Goal: Information Seeking & Learning: Learn about a topic

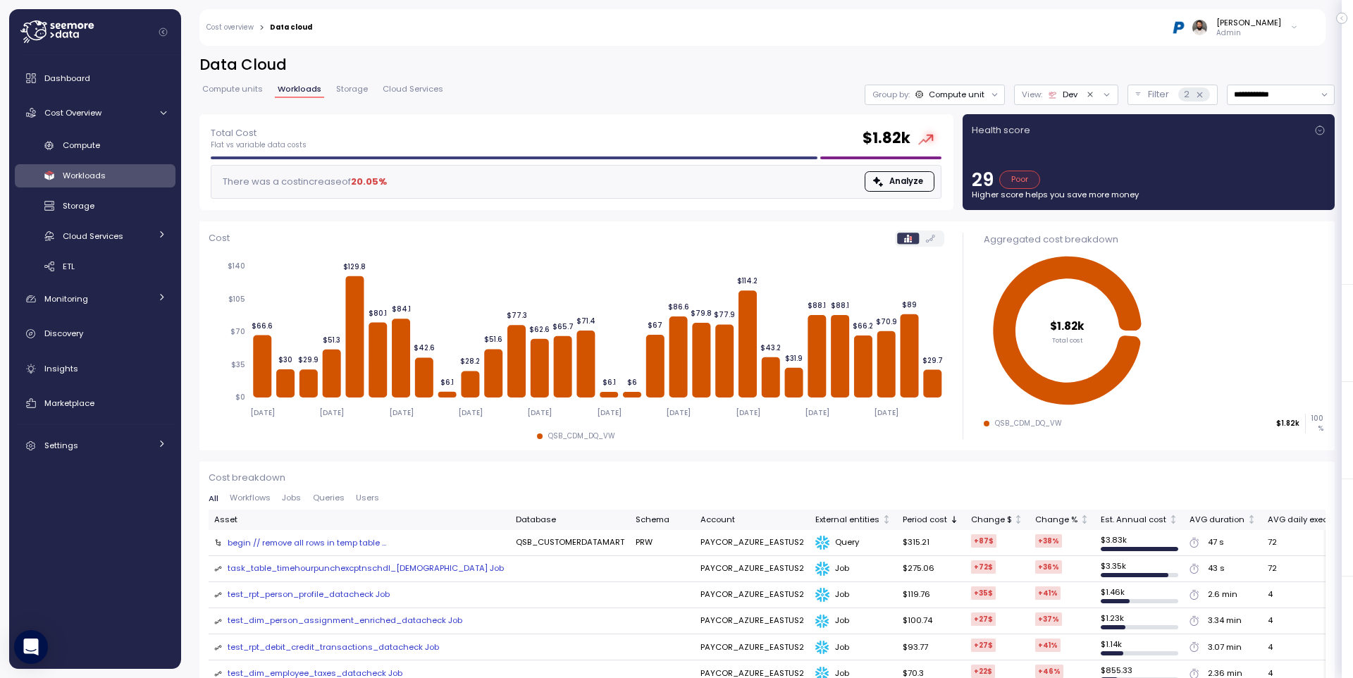
click at [1088, 94] on icon "Clear value" at bounding box center [1090, 94] width 9 height 9
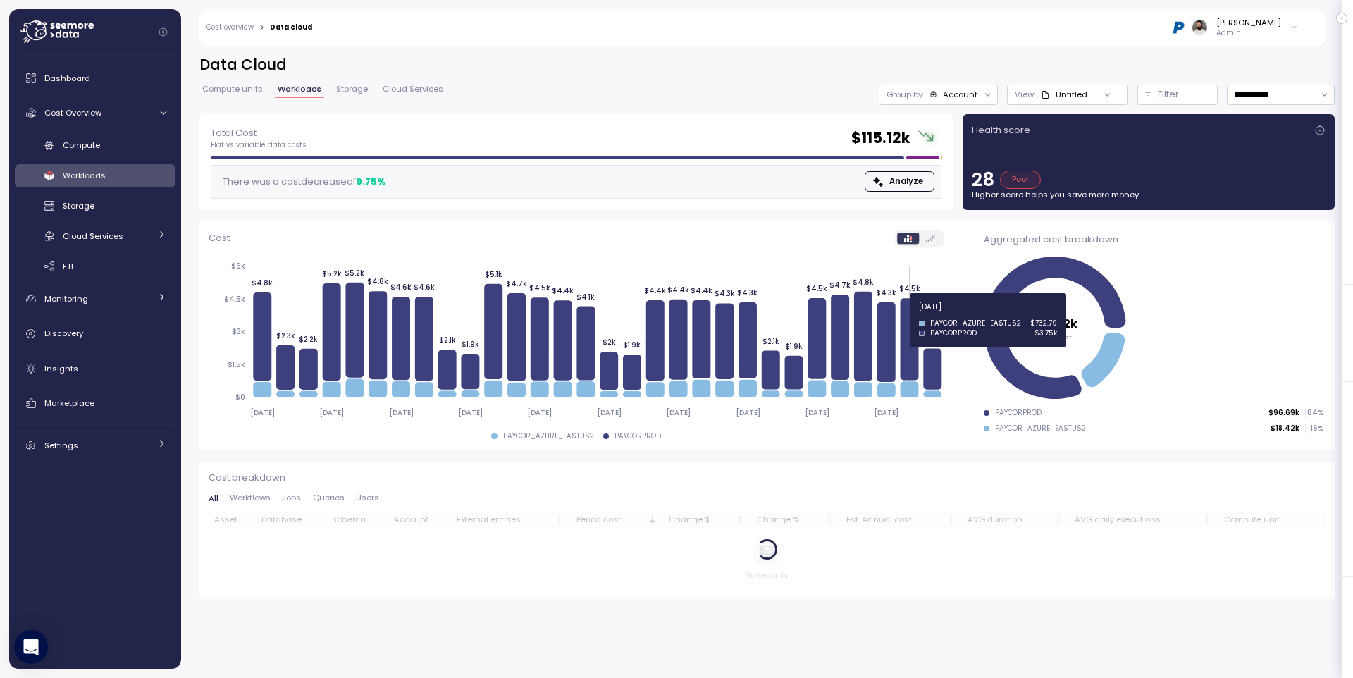
click at [911, 315] on icon at bounding box center [909, 339] width 18 height 82
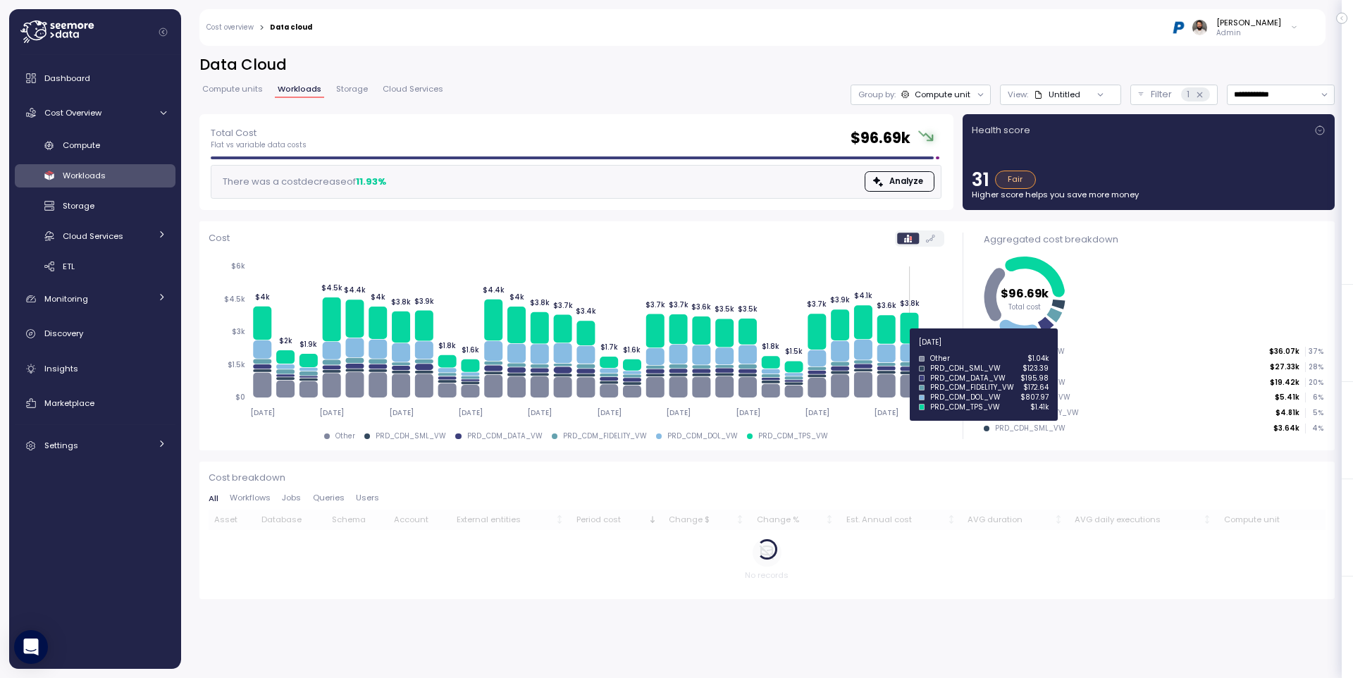
click at [907, 350] on icon at bounding box center [909, 353] width 18 height 18
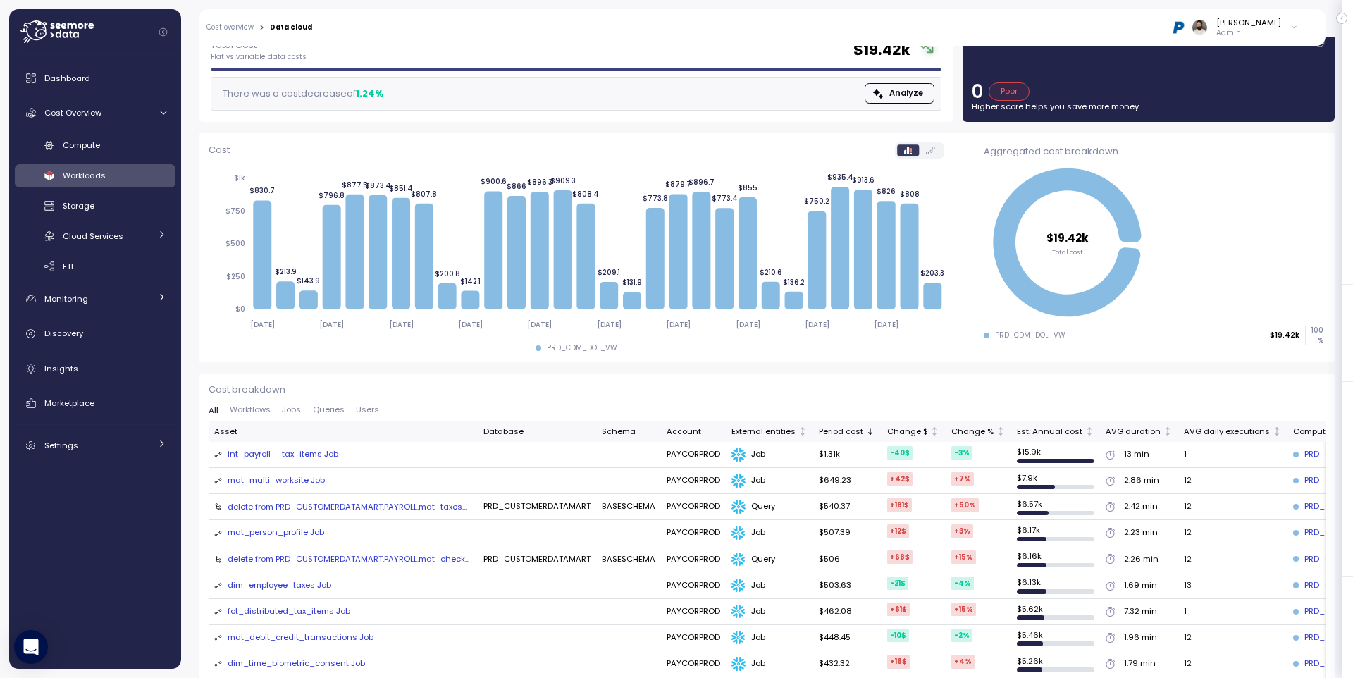
scroll to position [0, 62]
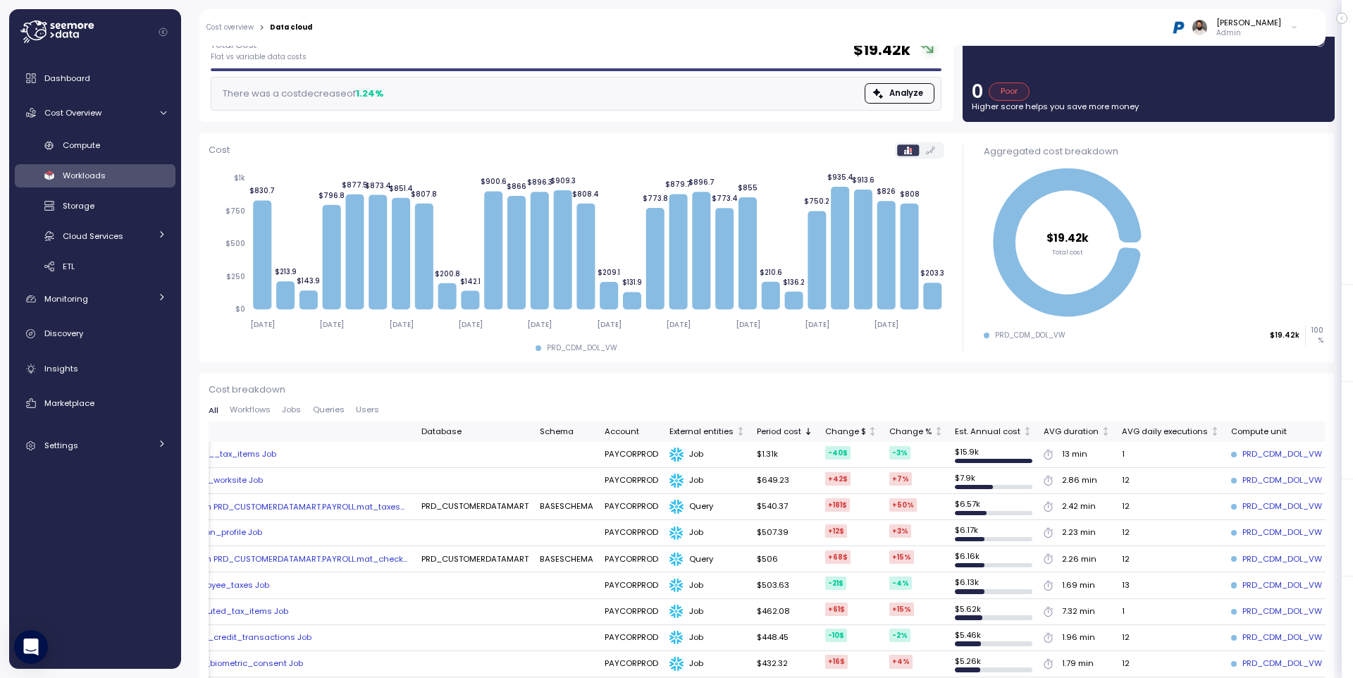
click at [1269, 507] on div "PRD_CDM_DOL_VW" at bounding box center [1276, 506] width 91 height 13
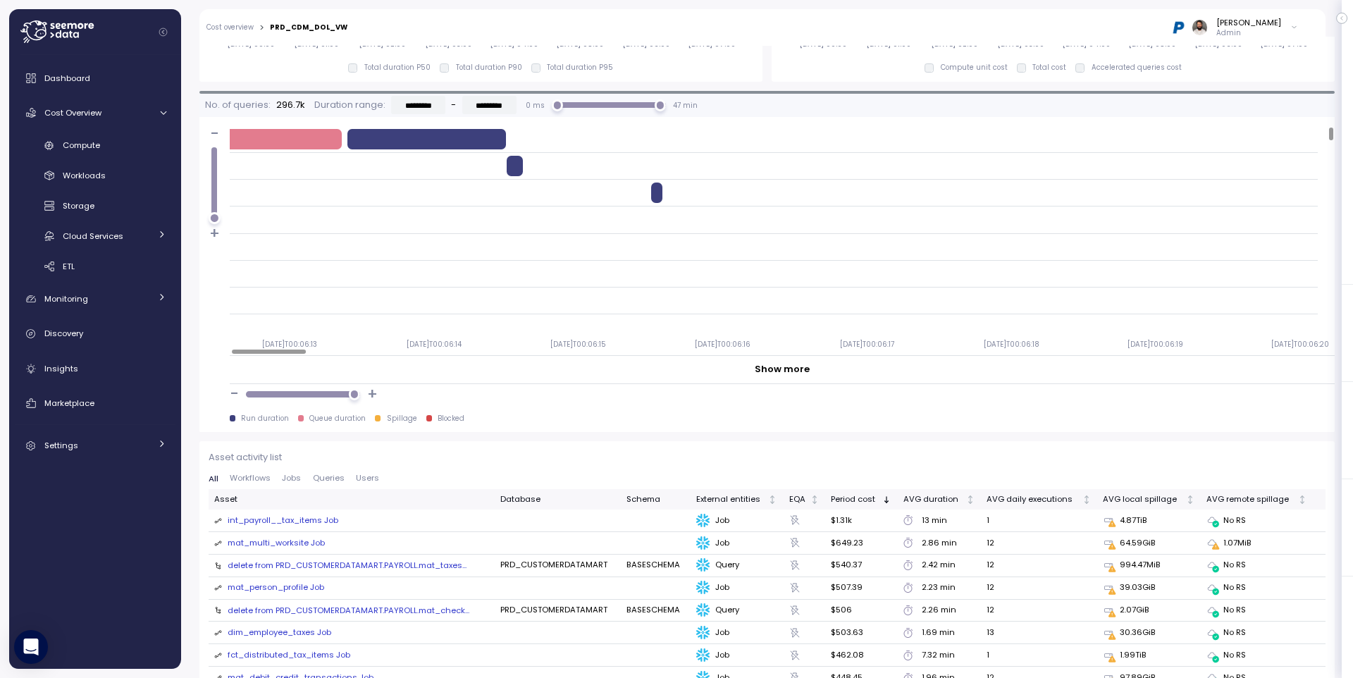
scroll to position [1167, 0]
click at [325, 474] on span "Queries" at bounding box center [329, 476] width 32 height 8
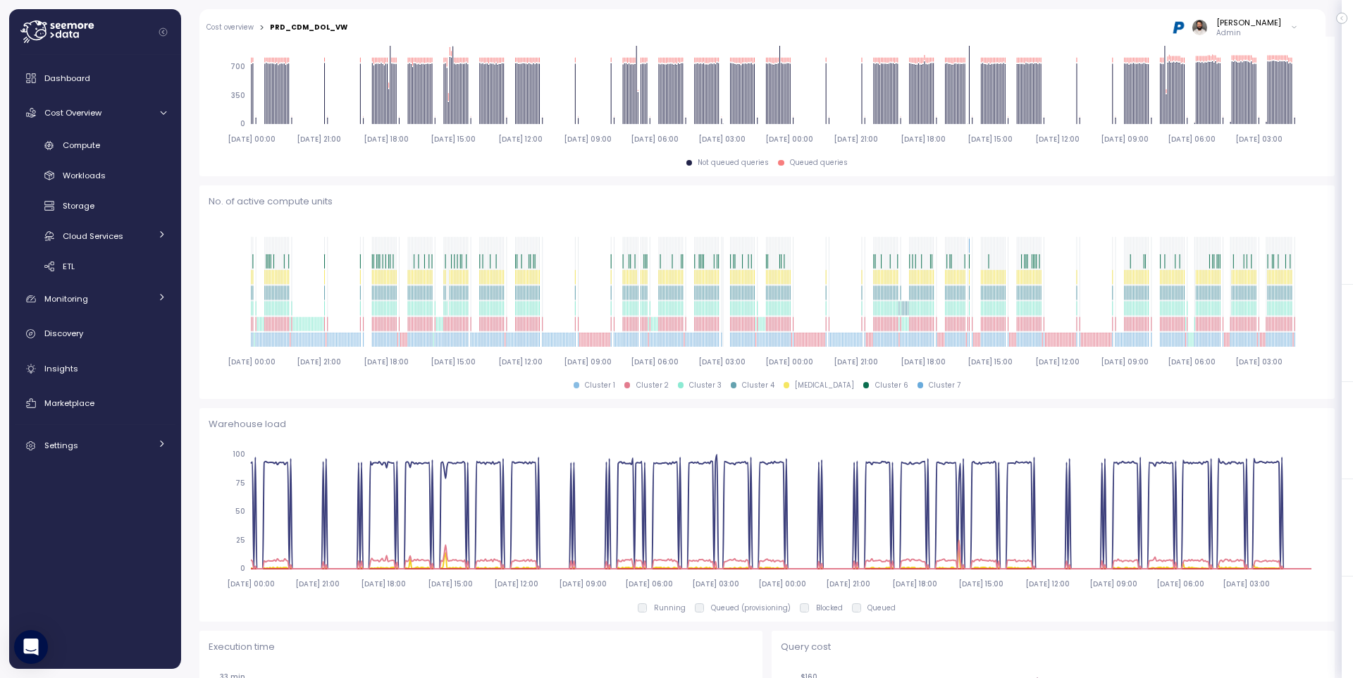
scroll to position [0, 0]
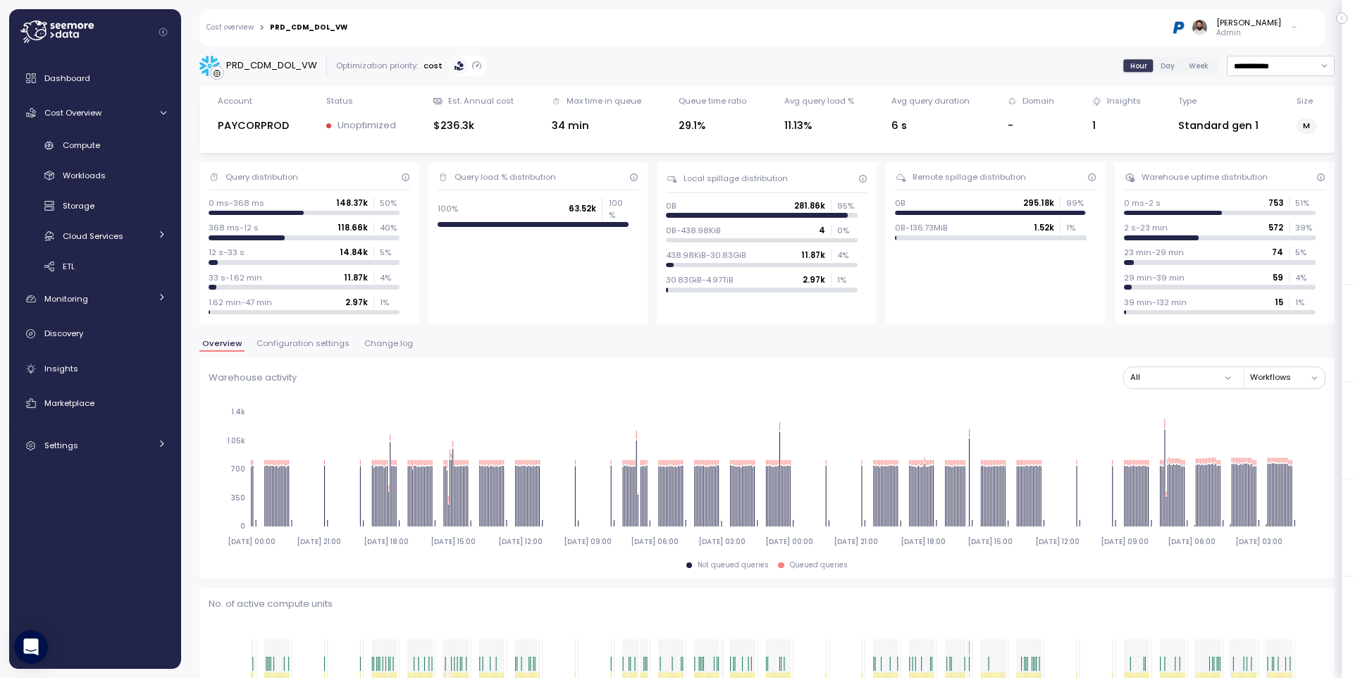
click at [379, 345] on span "Change log" at bounding box center [388, 344] width 49 height 8
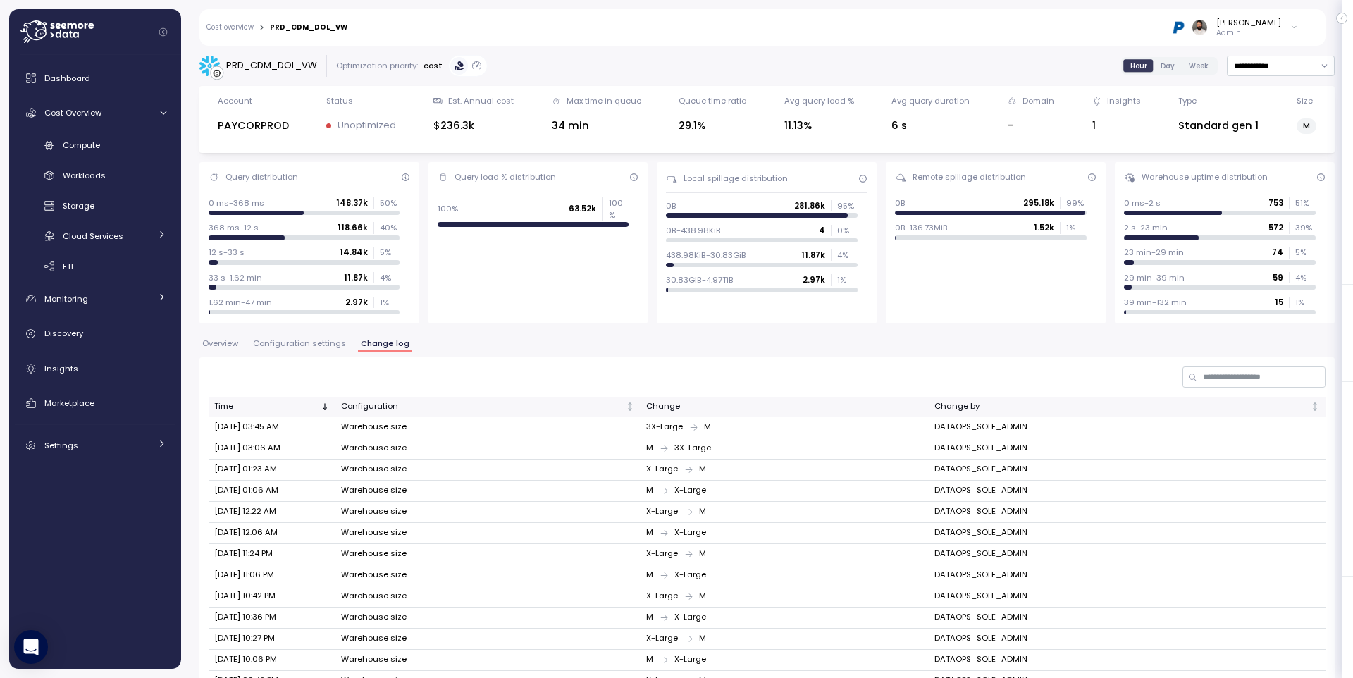
click at [342, 345] on span "Configuration settings" at bounding box center [299, 344] width 93 height 8
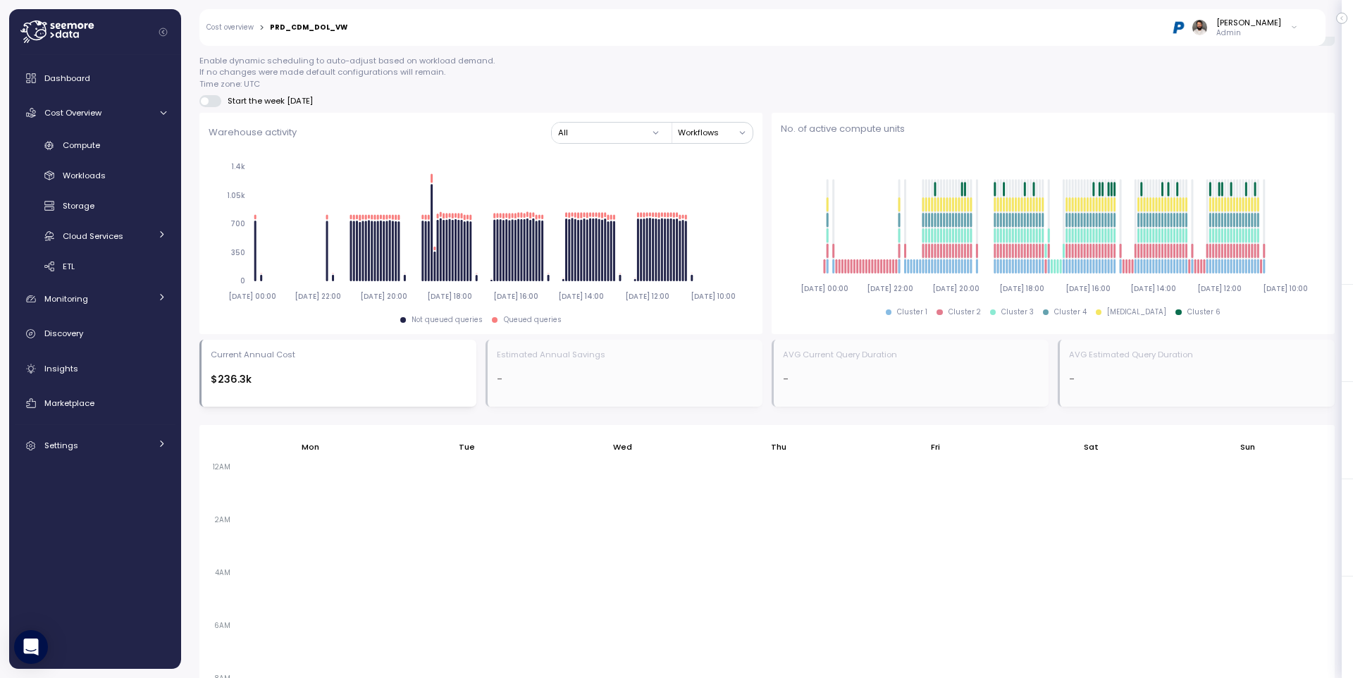
scroll to position [914, 0]
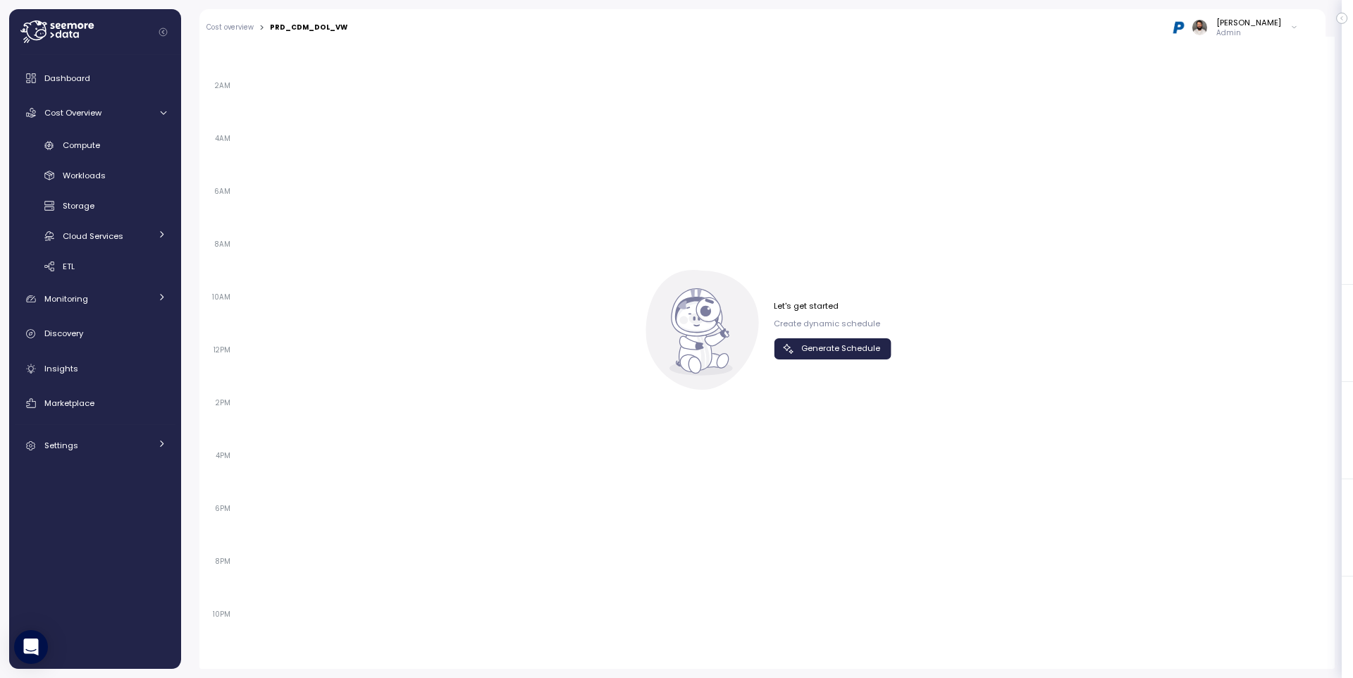
click at [823, 361] on div "Let's get started Create dynamic schedule Generate Schedule" at bounding box center [767, 330] width 249 height 120
click at [824, 359] on button "Generate Schedule" at bounding box center [833, 348] width 118 height 20
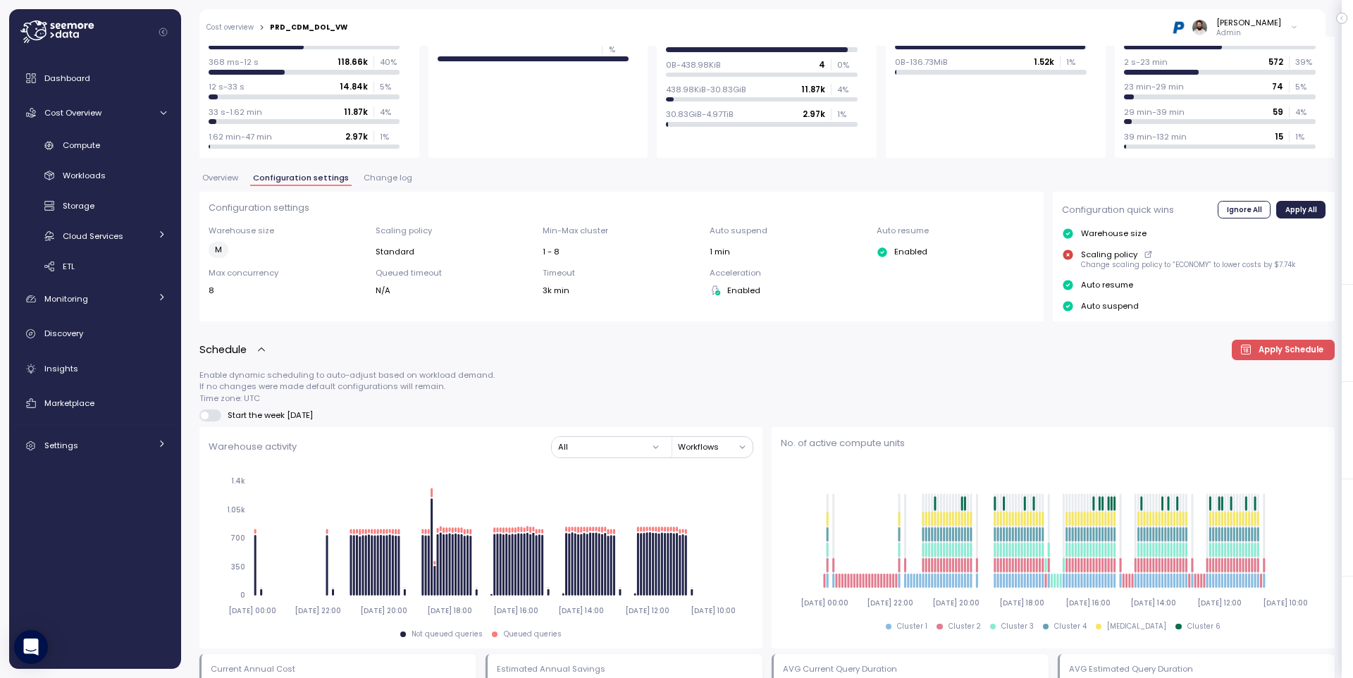
scroll to position [115, 0]
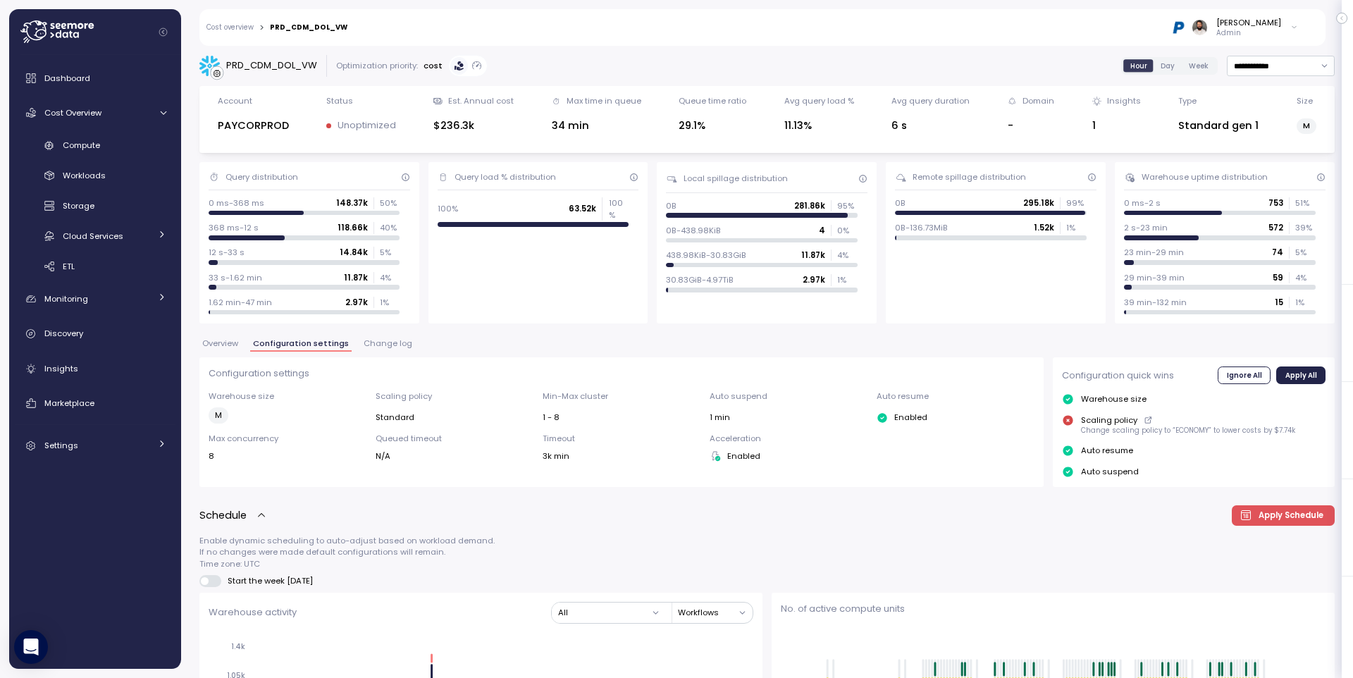
scroll to position [115, 0]
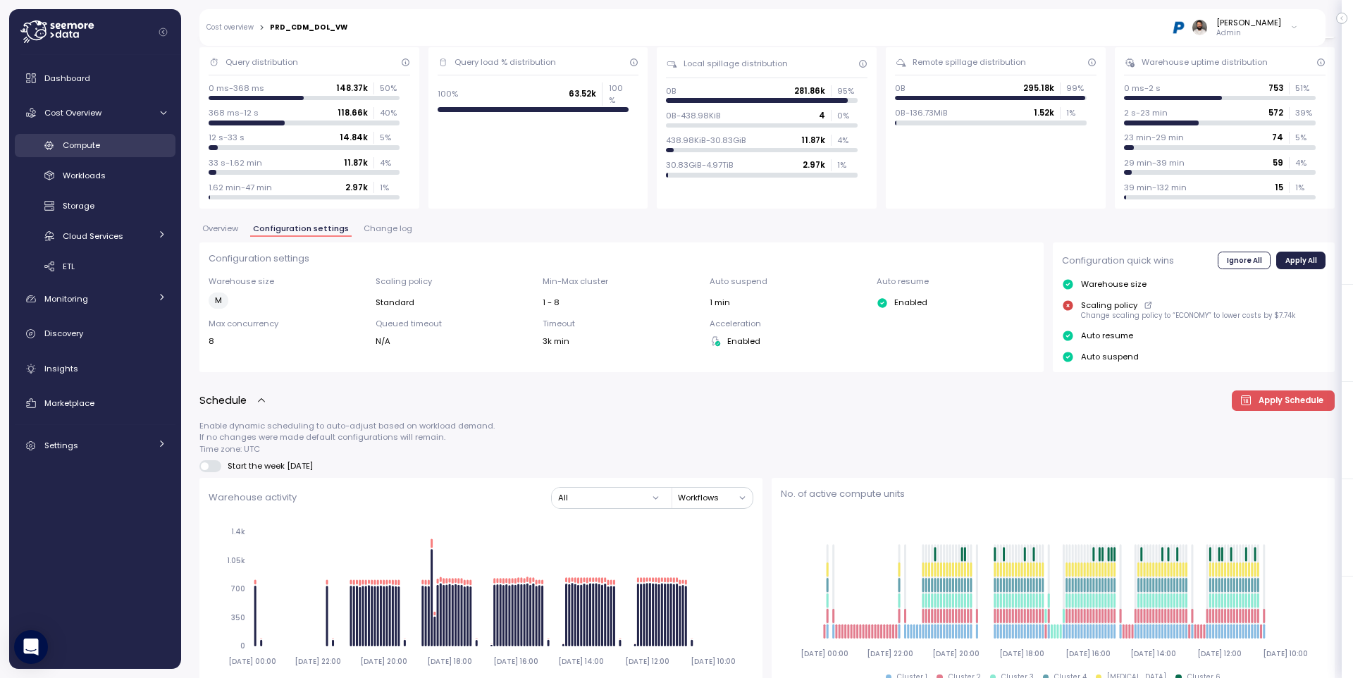
click at [121, 144] on div "Compute" at bounding box center [115, 145] width 104 height 14
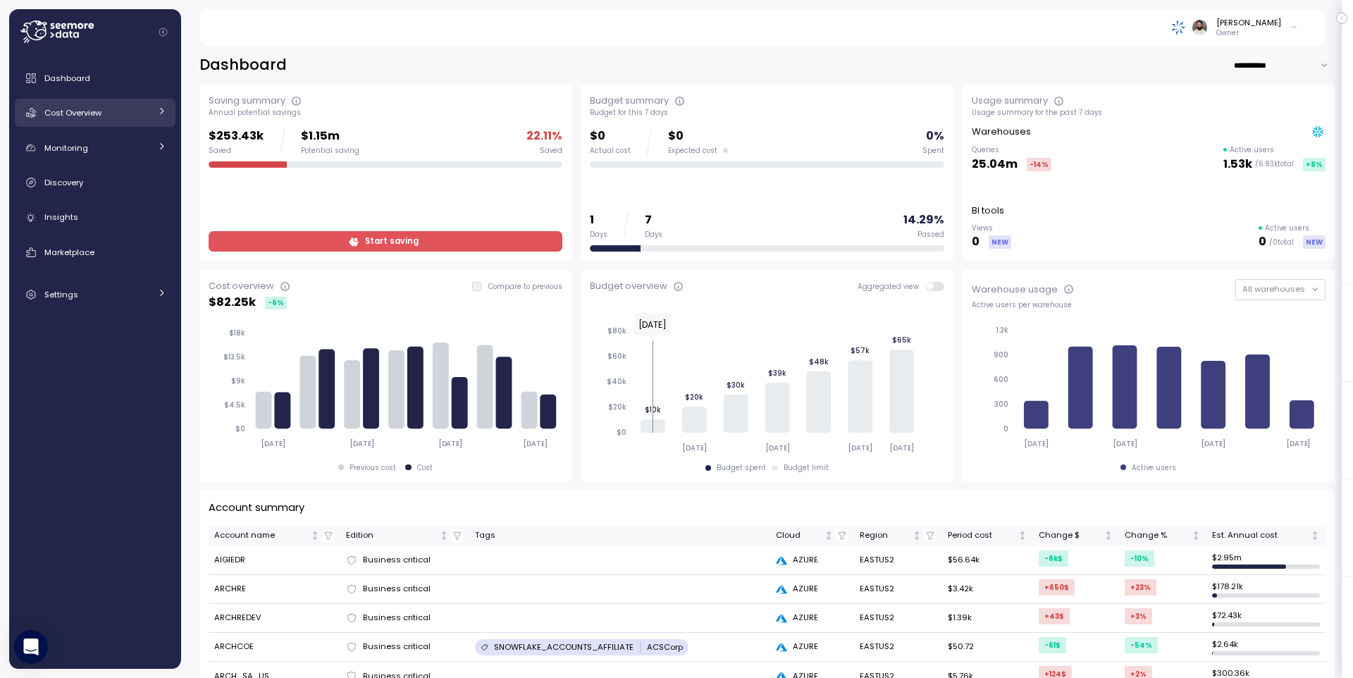
click at [154, 118] on link "Cost Overview" at bounding box center [95, 113] width 161 height 28
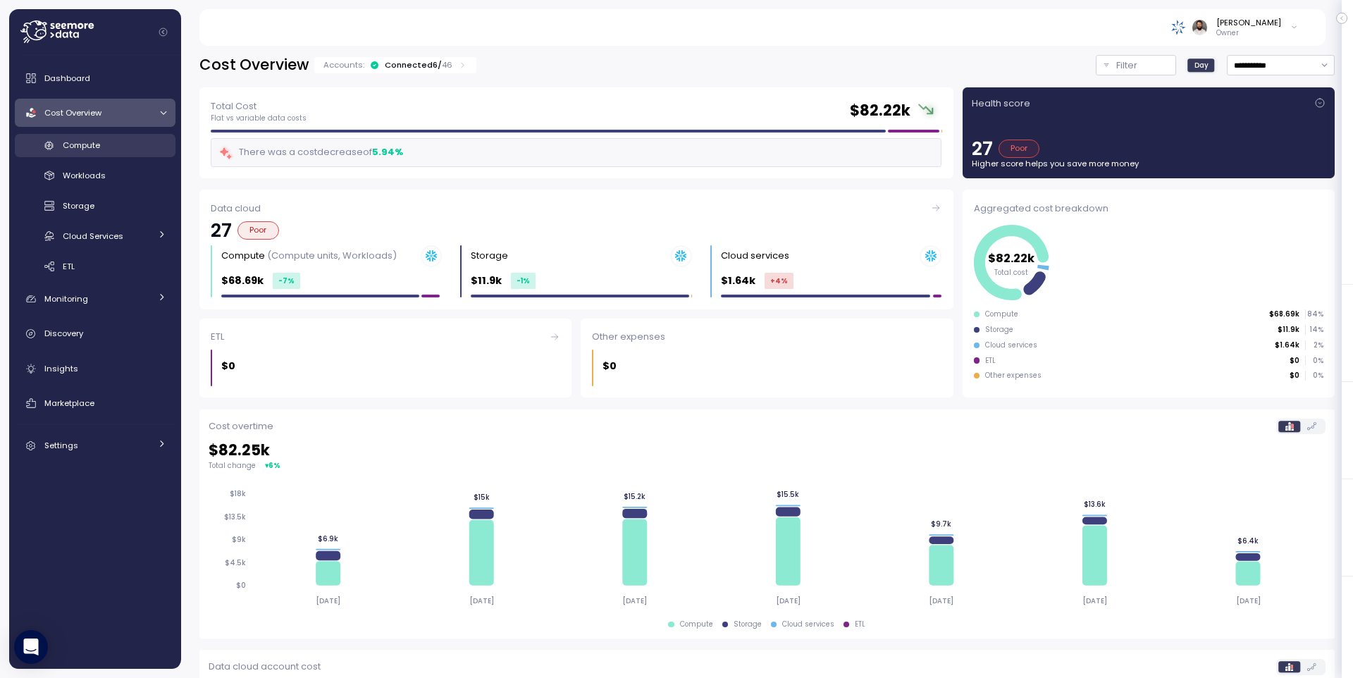
click at [121, 144] on div "Compute" at bounding box center [115, 145] width 104 height 14
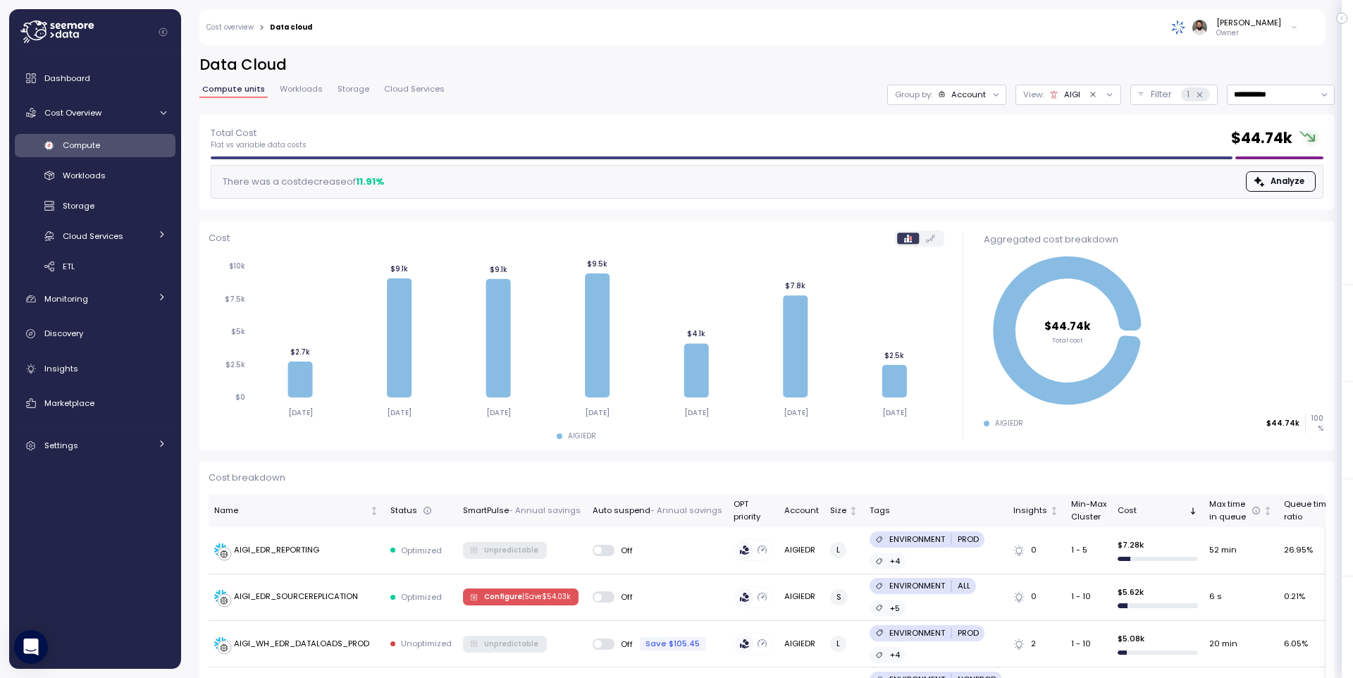
click at [966, 99] on div "Account" at bounding box center [968, 94] width 35 height 11
click at [976, 166] on div "Compute unit" at bounding box center [946, 172] width 97 height 17
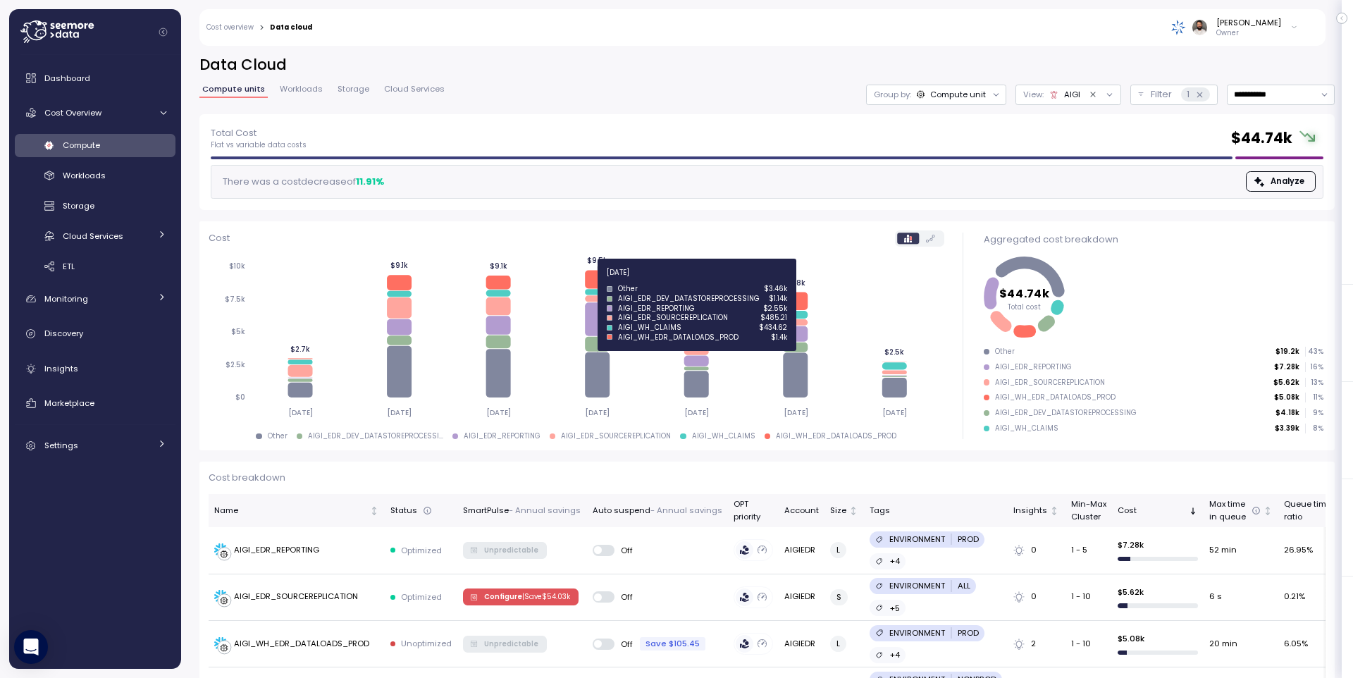
click at [602, 280] on icon at bounding box center [597, 279] width 25 height 18
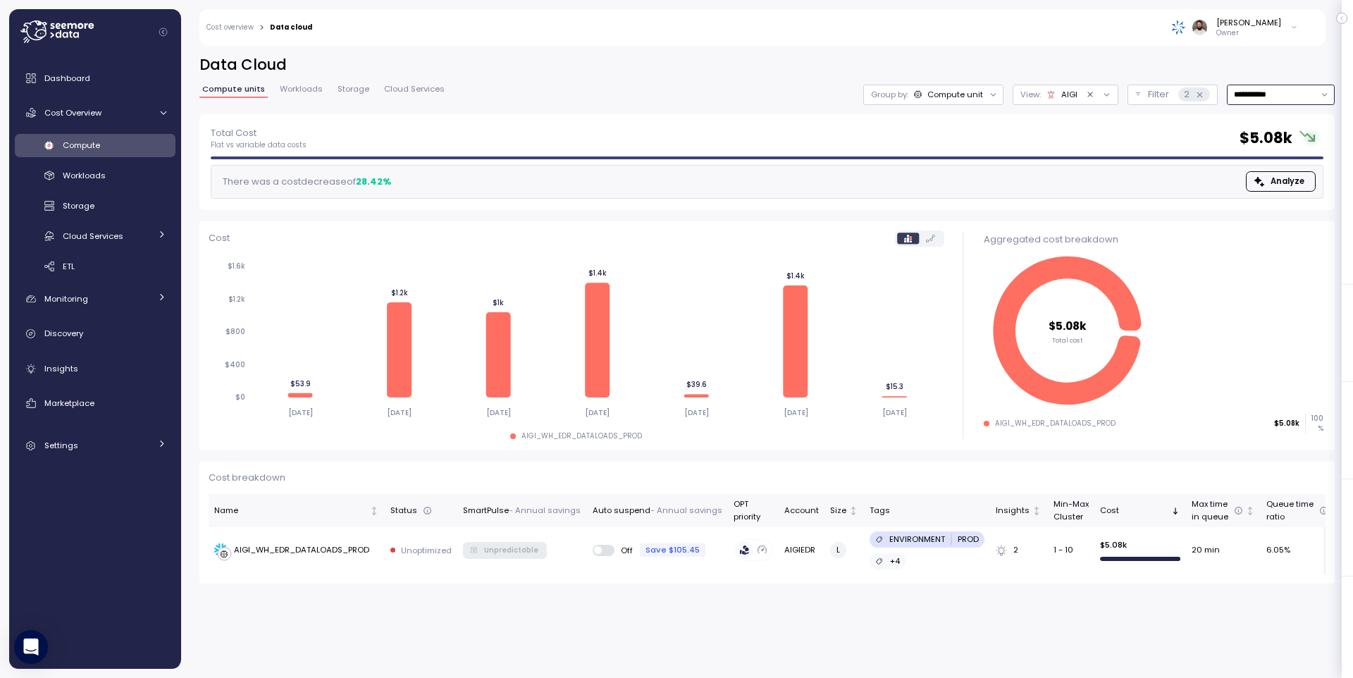
click at [1282, 92] on input "**********" at bounding box center [1281, 95] width 108 height 20
click at [1284, 193] on div "Last 30 days" at bounding box center [1276, 196] width 52 height 11
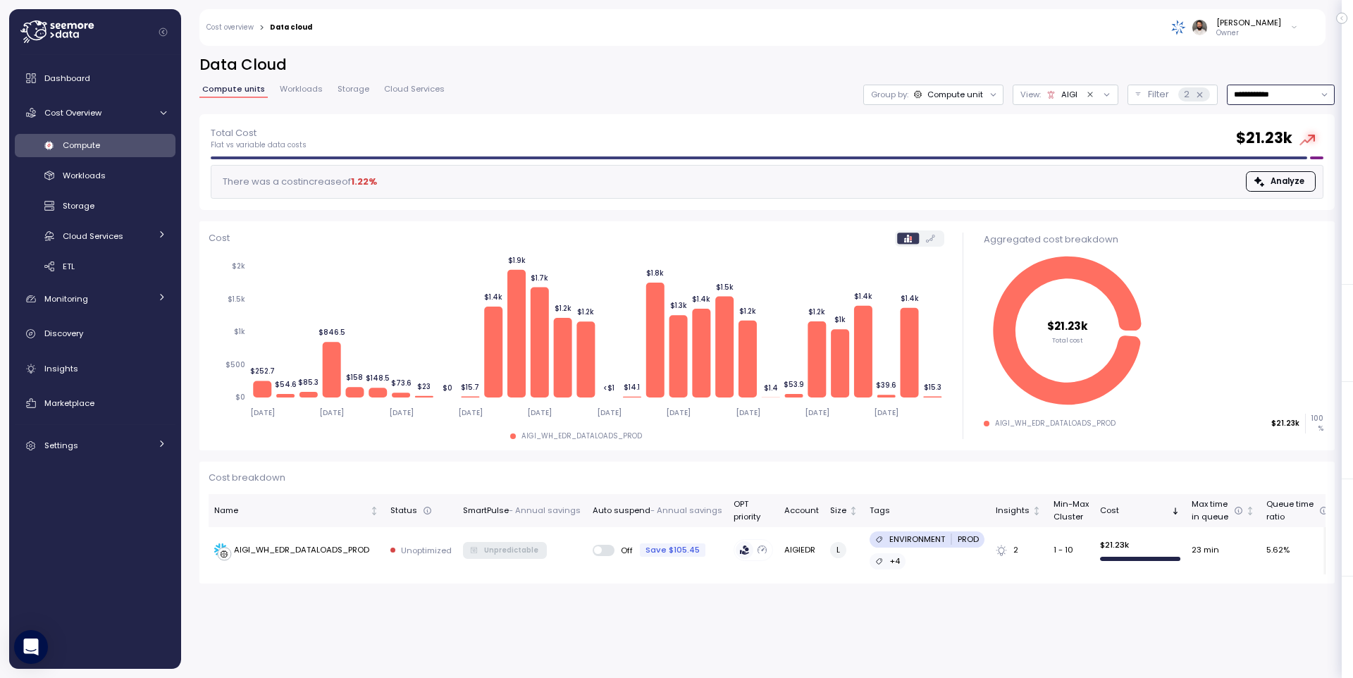
click at [1258, 98] on input "**********" at bounding box center [1281, 95] width 108 height 20
click at [1282, 161] on div "Last 7 days" at bounding box center [1273, 159] width 46 height 11
type input "**********"
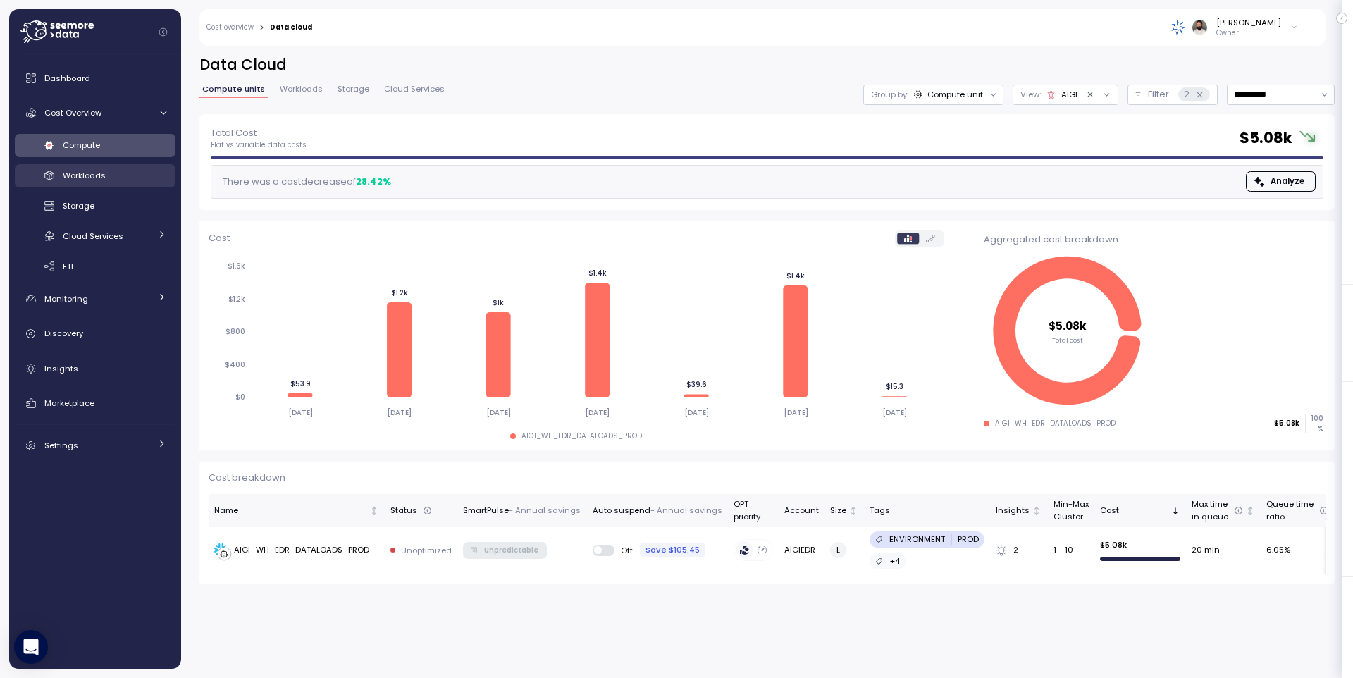
click at [154, 180] on div "Workloads" at bounding box center [115, 175] width 104 height 14
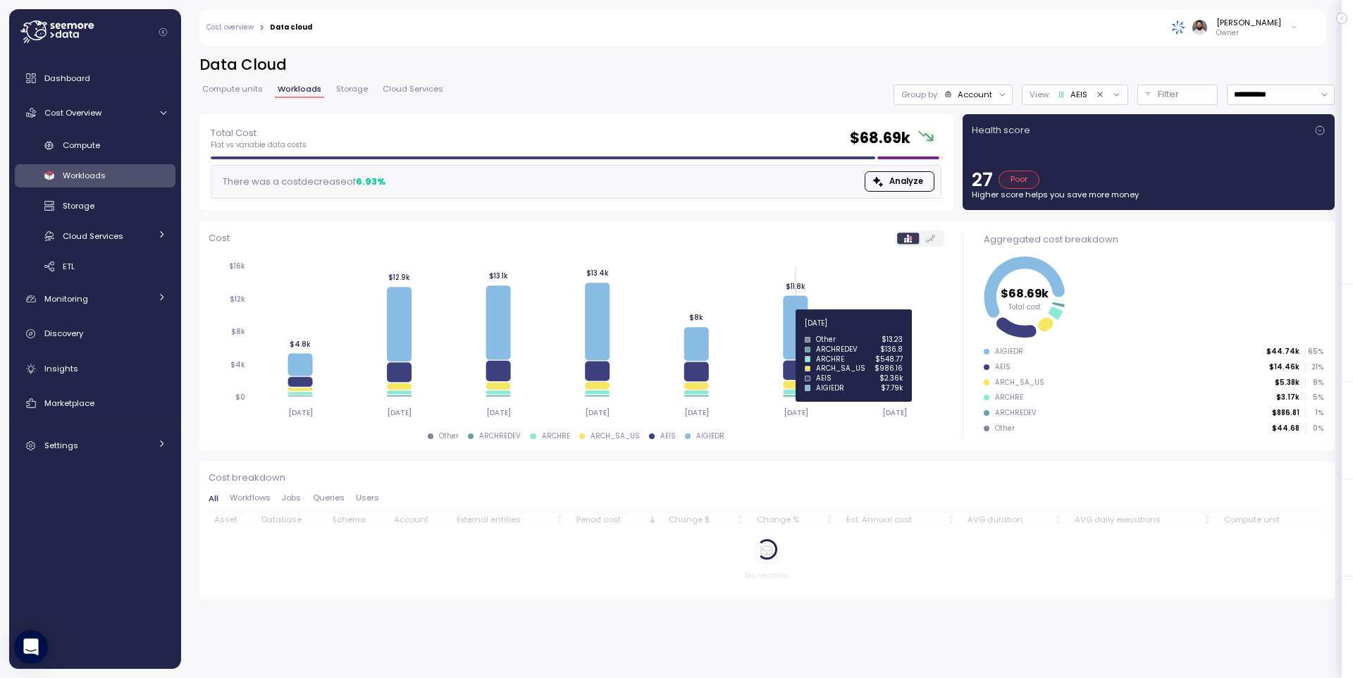
drag, startPoint x: 796, startPoint y: 331, endPoint x: 800, endPoint y: 378, distance: 46.6
click at [796, 331] on icon at bounding box center [795, 327] width 25 height 64
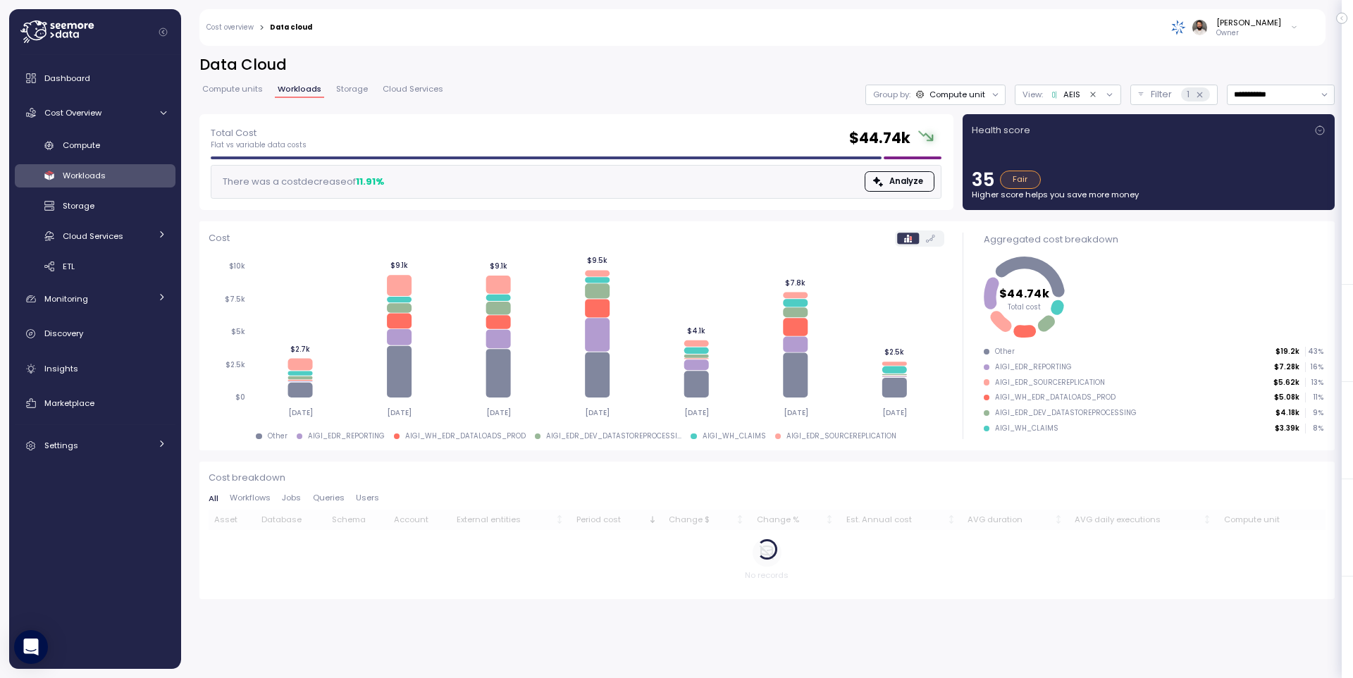
click at [1224, 131] on div "Health score" at bounding box center [1149, 130] width 354 height 14
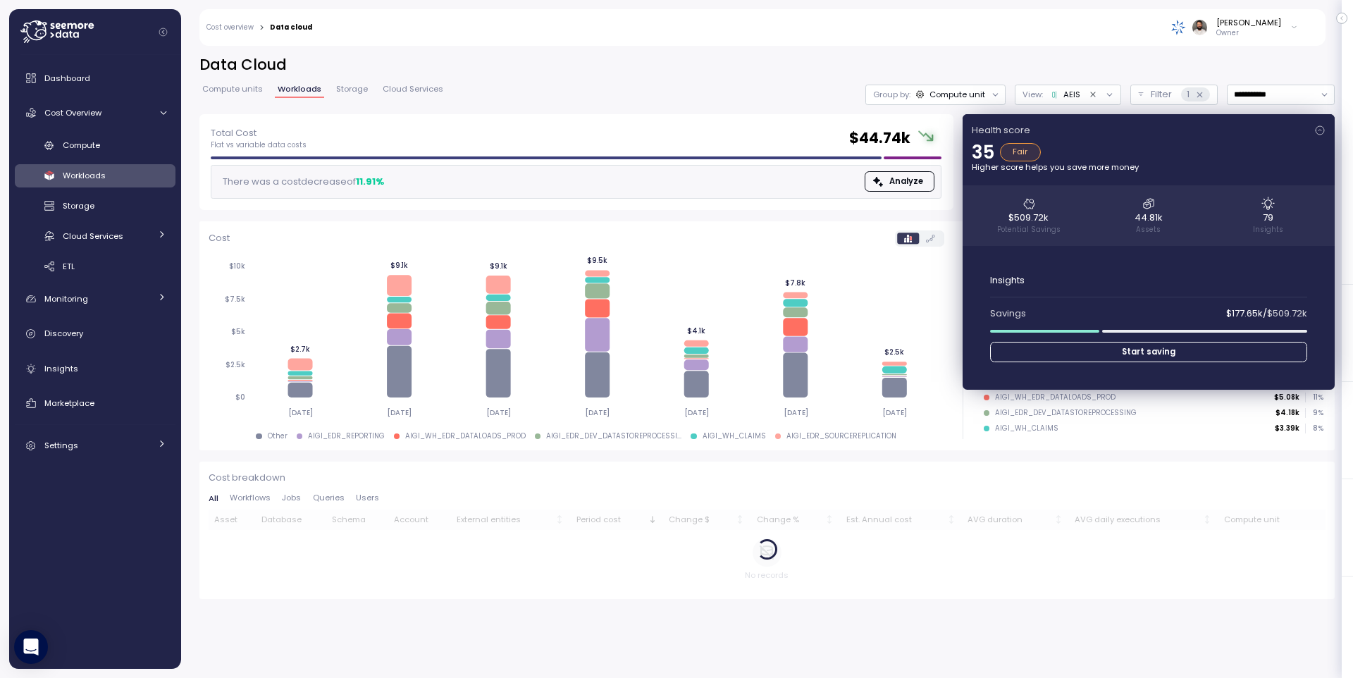
click at [1224, 131] on div "Health score" at bounding box center [1149, 130] width 354 height 14
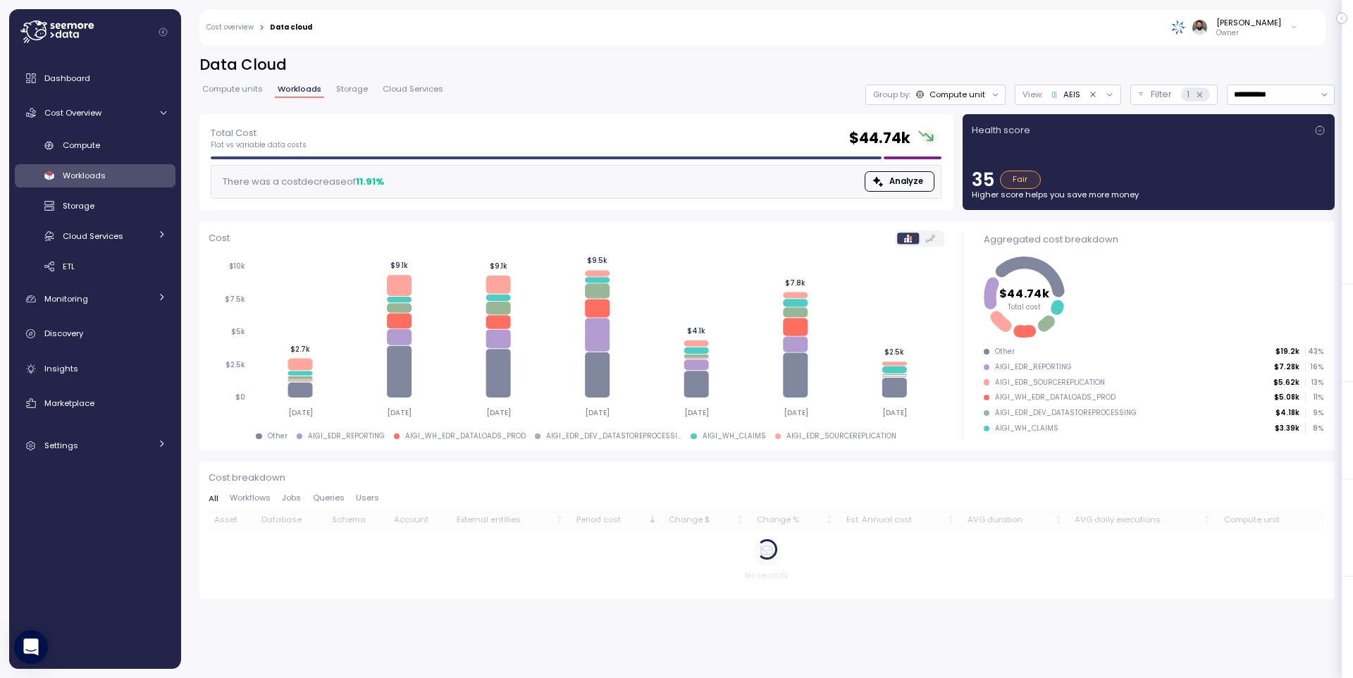
click at [1224, 131] on div "Health score" at bounding box center [1149, 130] width 354 height 14
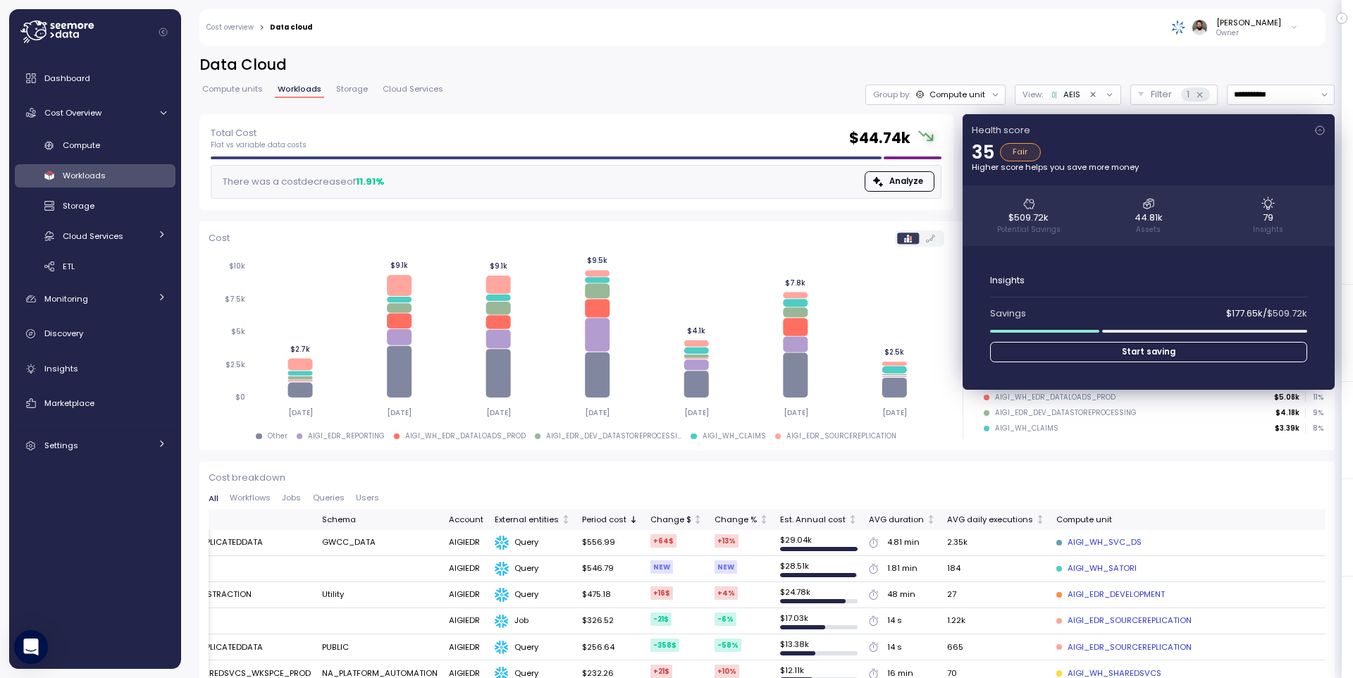
click at [1314, 125] on icon at bounding box center [1319, 130] width 11 height 11
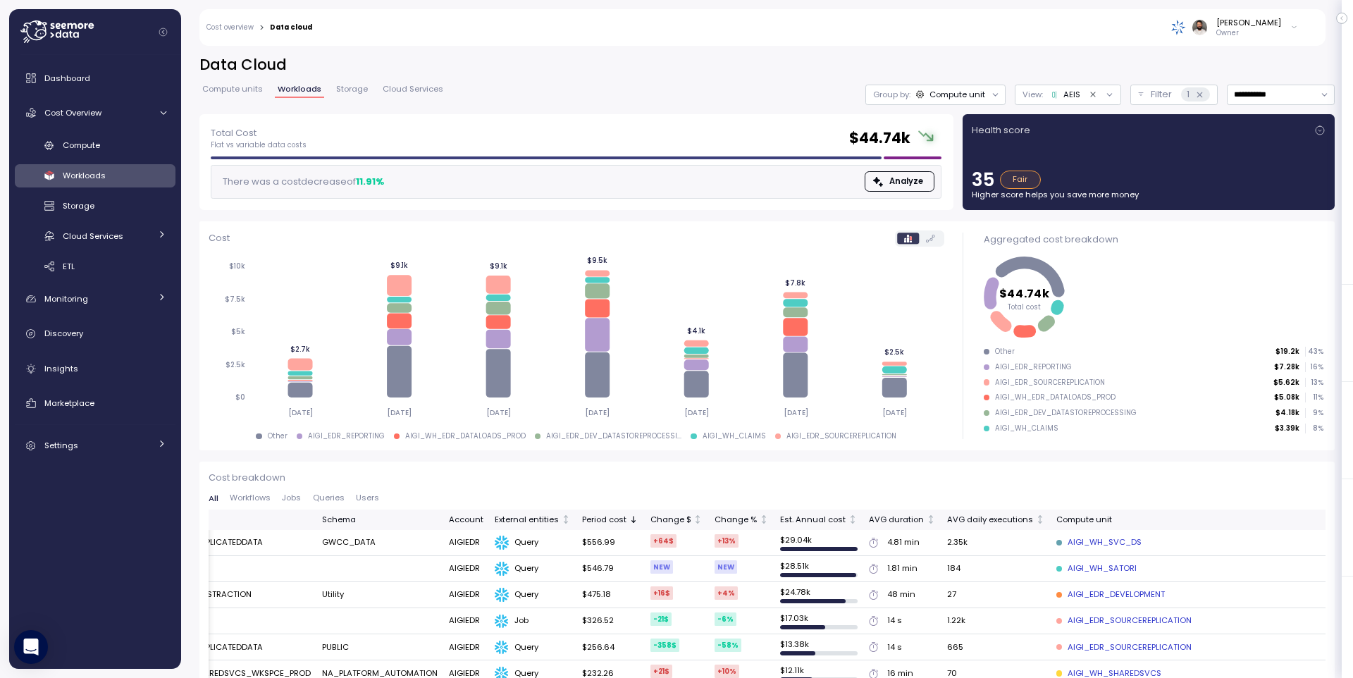
click at [1314, 125] on icon at bounding box center [1319, 130] width 11 height 11
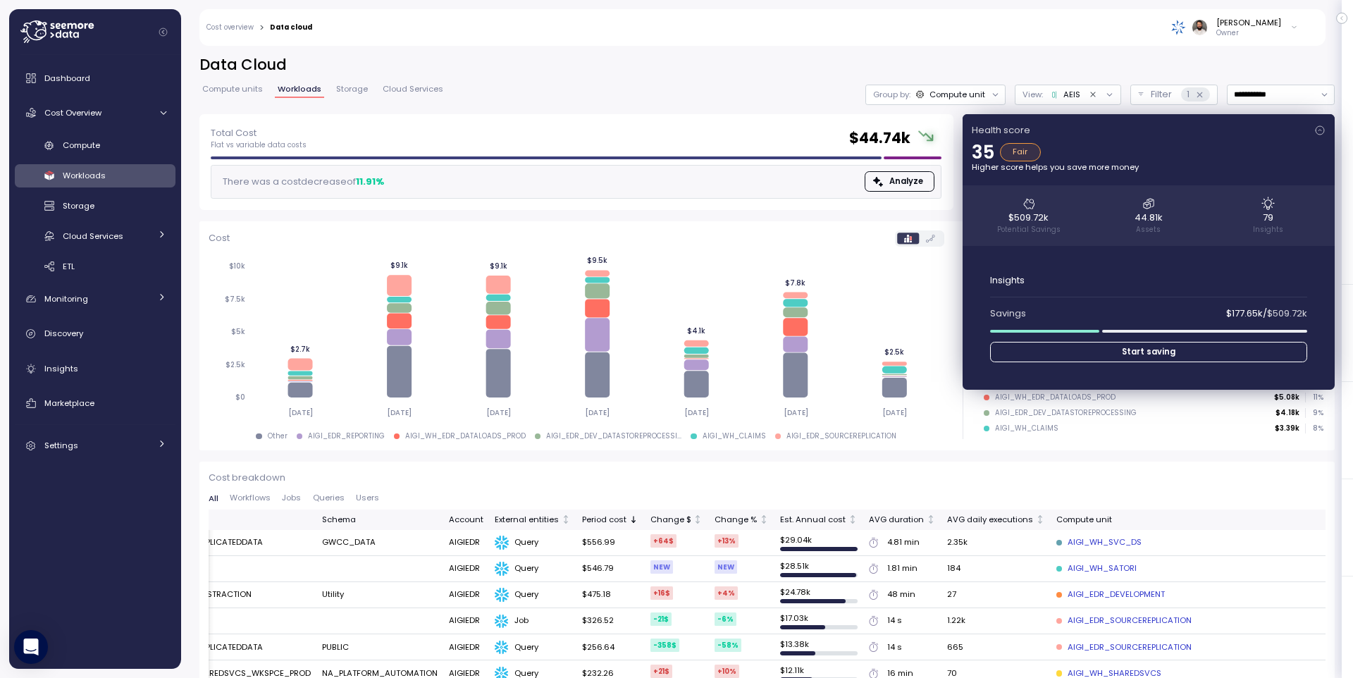
click at [1314, 125] on icon at bounding box center [1319, 130] width 11 height 11
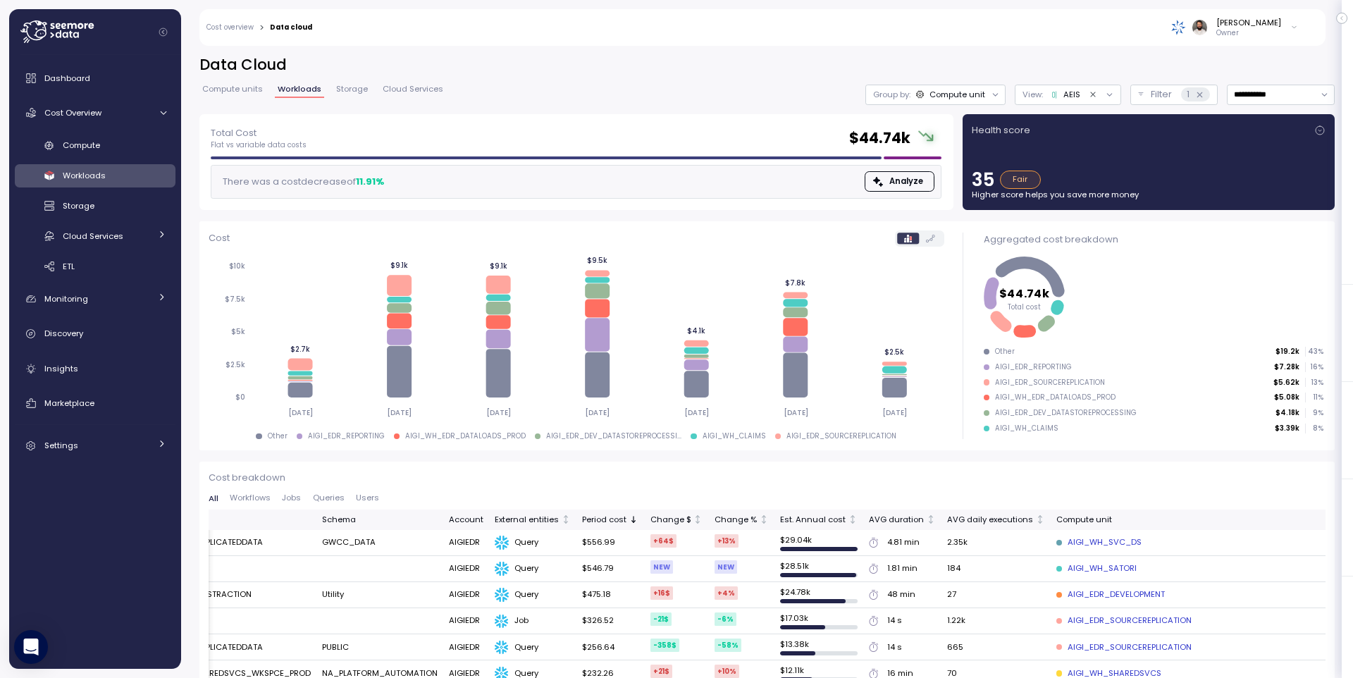
drag, startPoint x: 1111, startPoint y: 545, endPoint x: 1000, endPoint y: 545, distance: 111.3
click at [1050, 545] on td "AIGI_WH_SVC_DS" at bounding box center [1208, 543] width 317 height 26
click at [1078, 543] on div "AIGI_WH_SVC_DS" at bounding box center [1098, 542] width 85 height 13
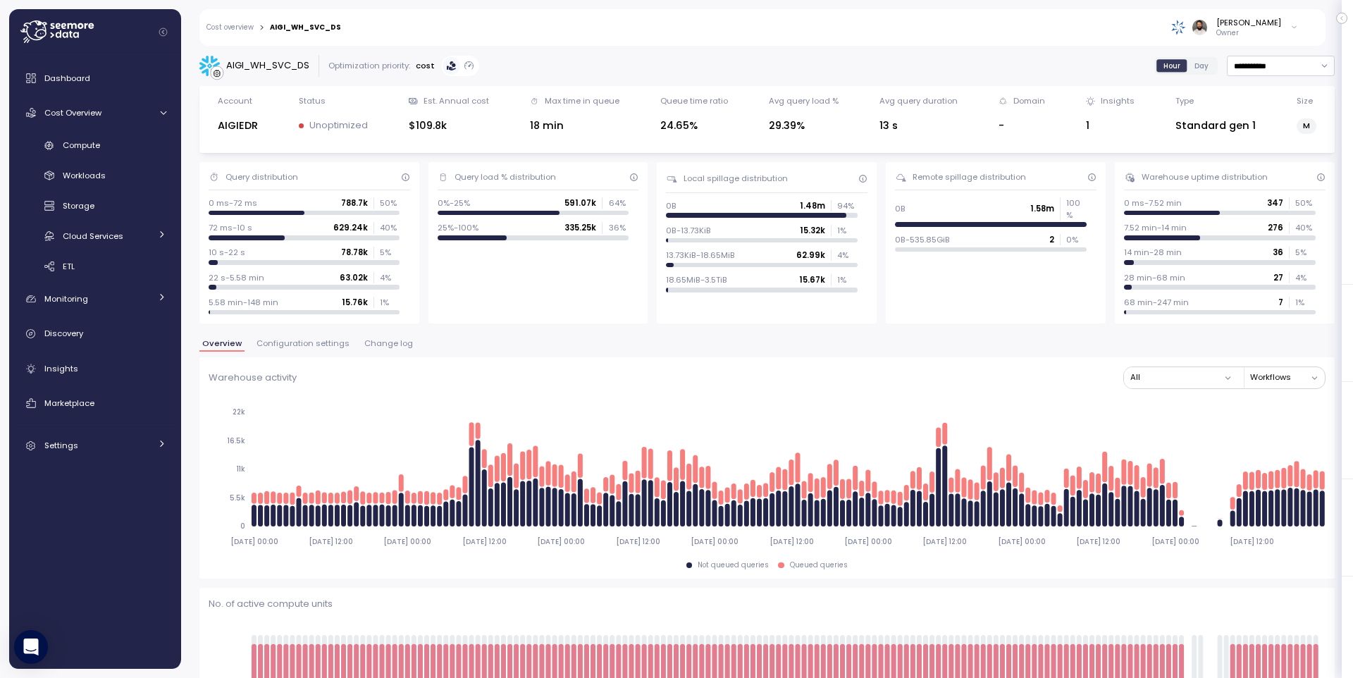
click at [400, 347] on span "Change log" at bounding box center [388, 344] width 49 height 8
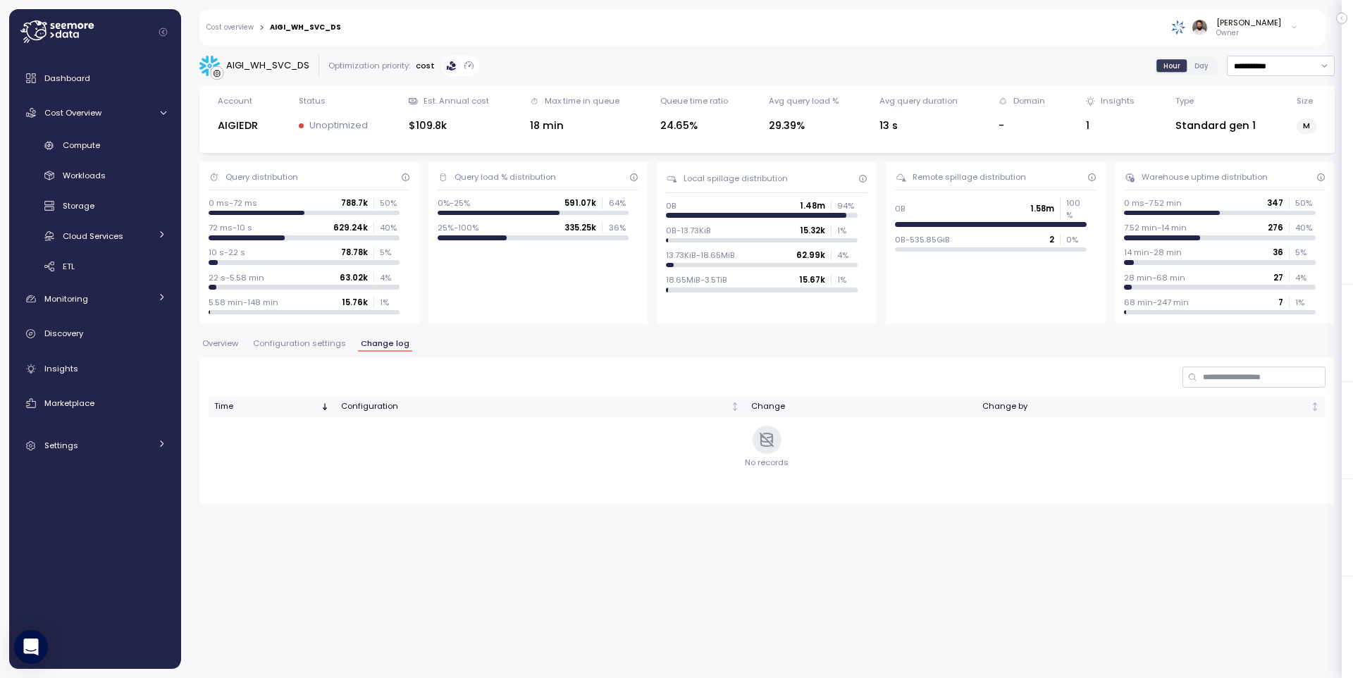
drag, startPoint x: 356, startPoint y: 350, endPoint x: 333, endPoint y: 347, distance: 22.7
click at [358, 350] on button "Change log" at bounding box center [385, 346] width 54 height 12
click at [331, 347] on span "Configuration settings" at bounding box center [299, 344] width 93 height 8
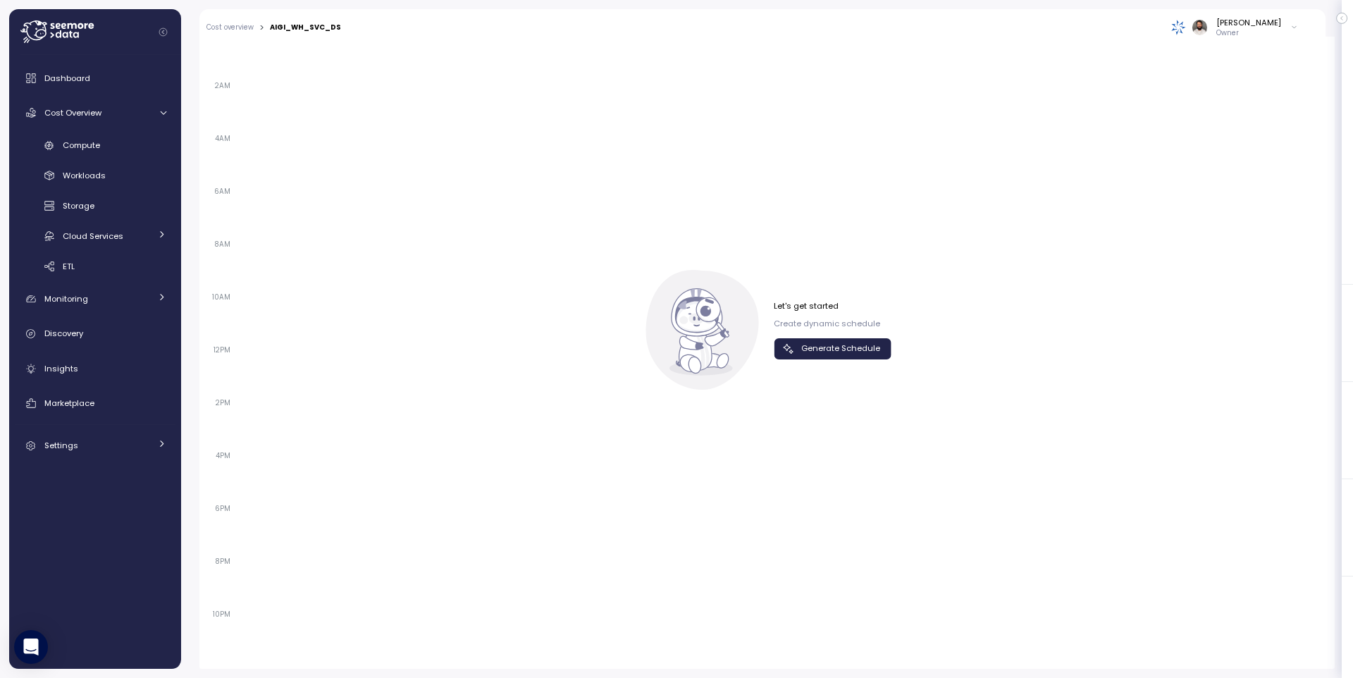
scroll to position [807, 0]
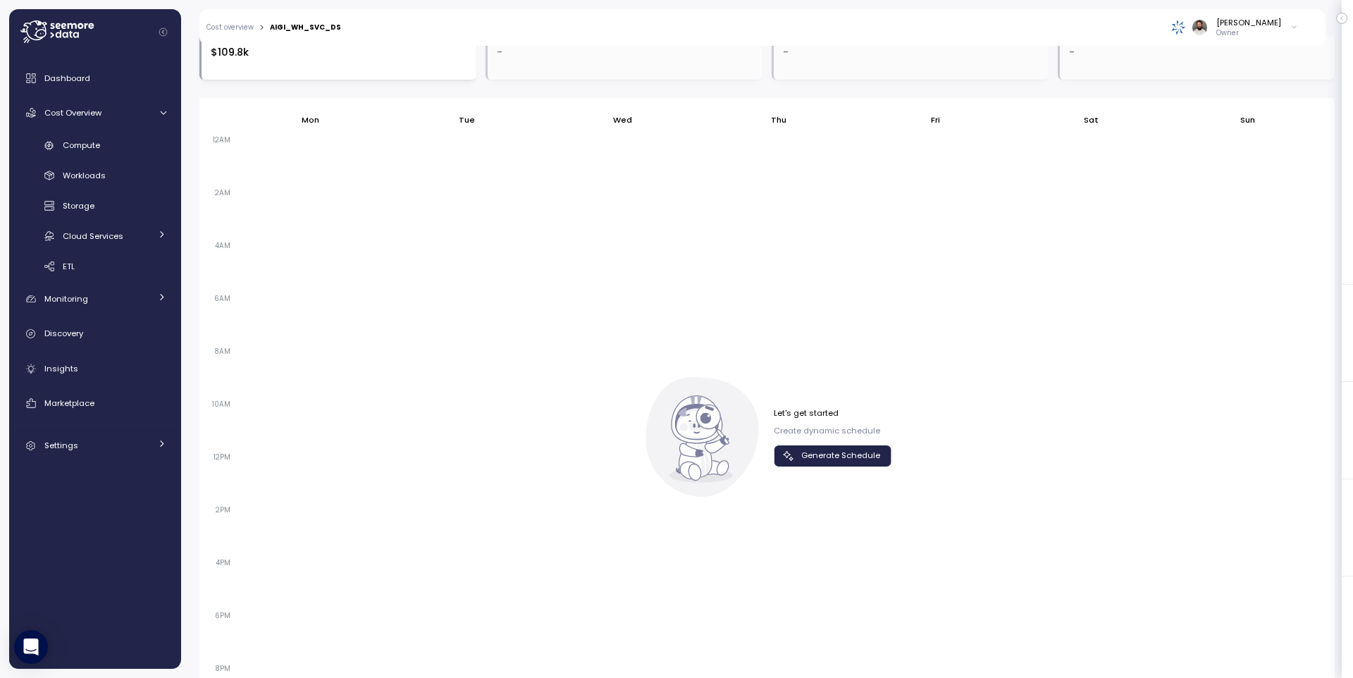
click at [837, 462] on span "Generate Schedule" at bounding box center [840, 455] width 79 height 19
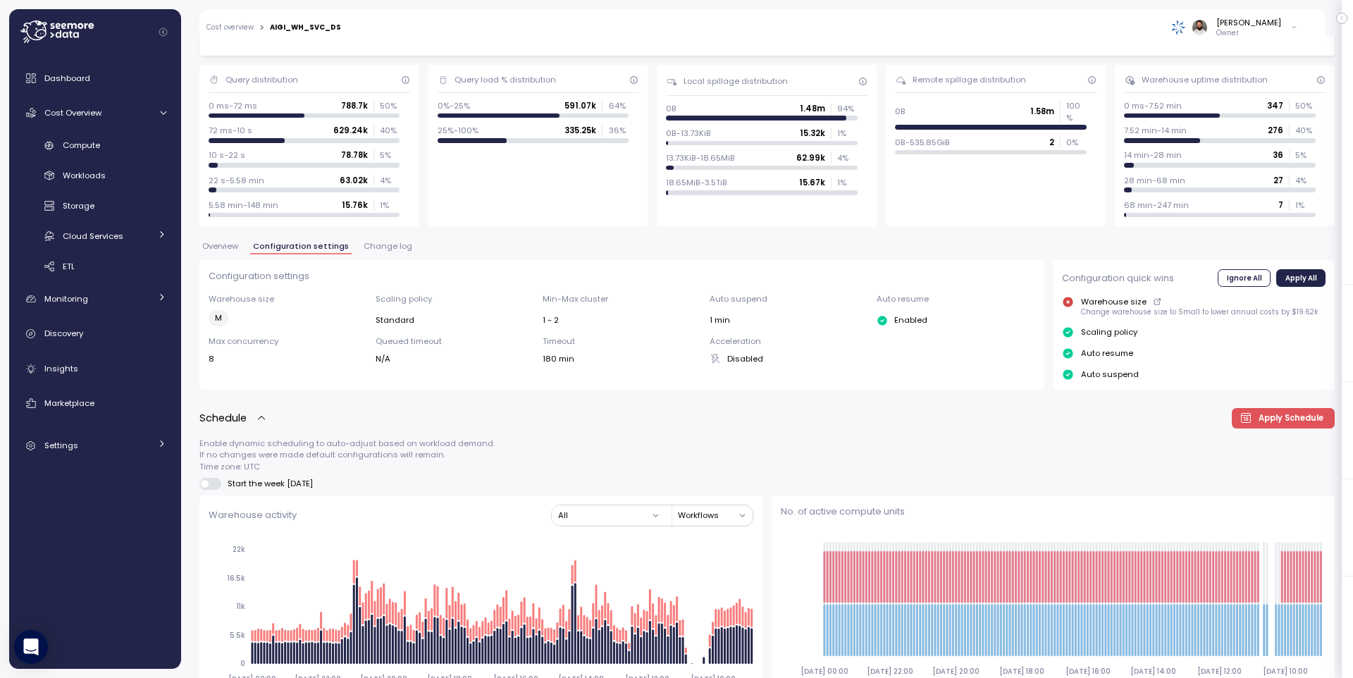
scroll to position [94, 0]
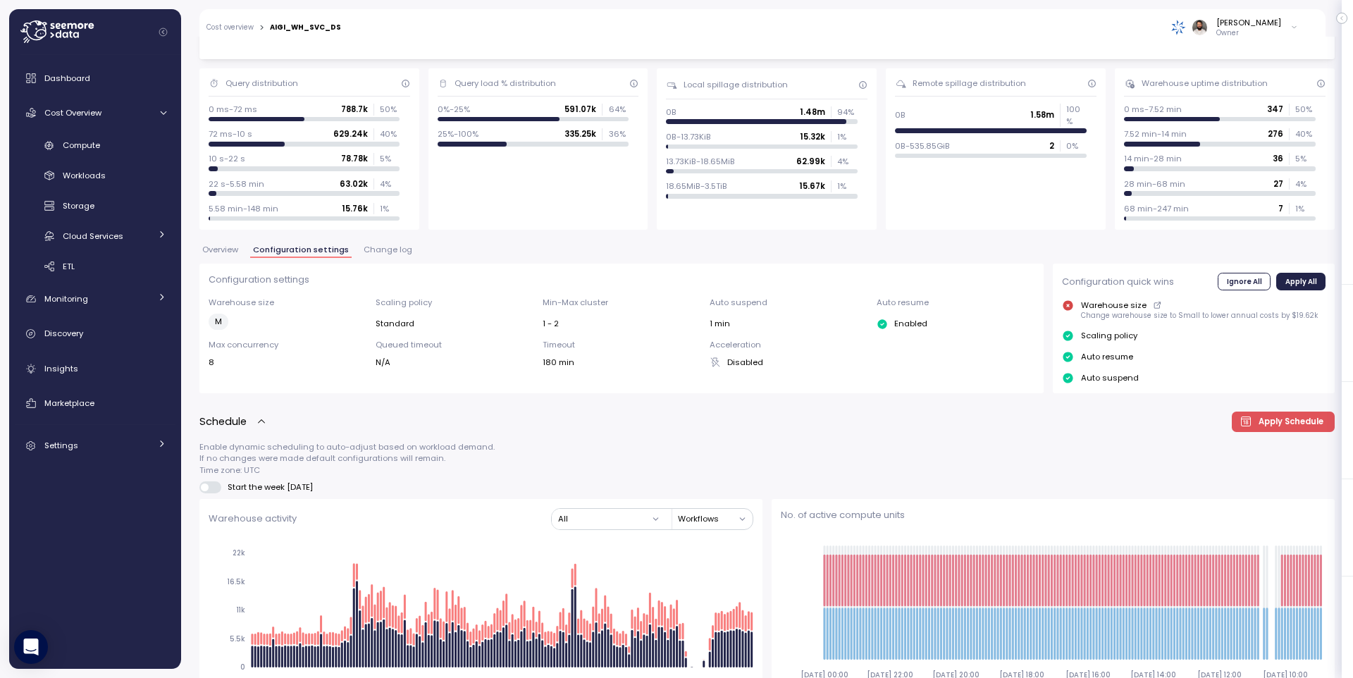
click at [230, 249] on span "Overview" at bounding box center [220, 250] width 36 height 8
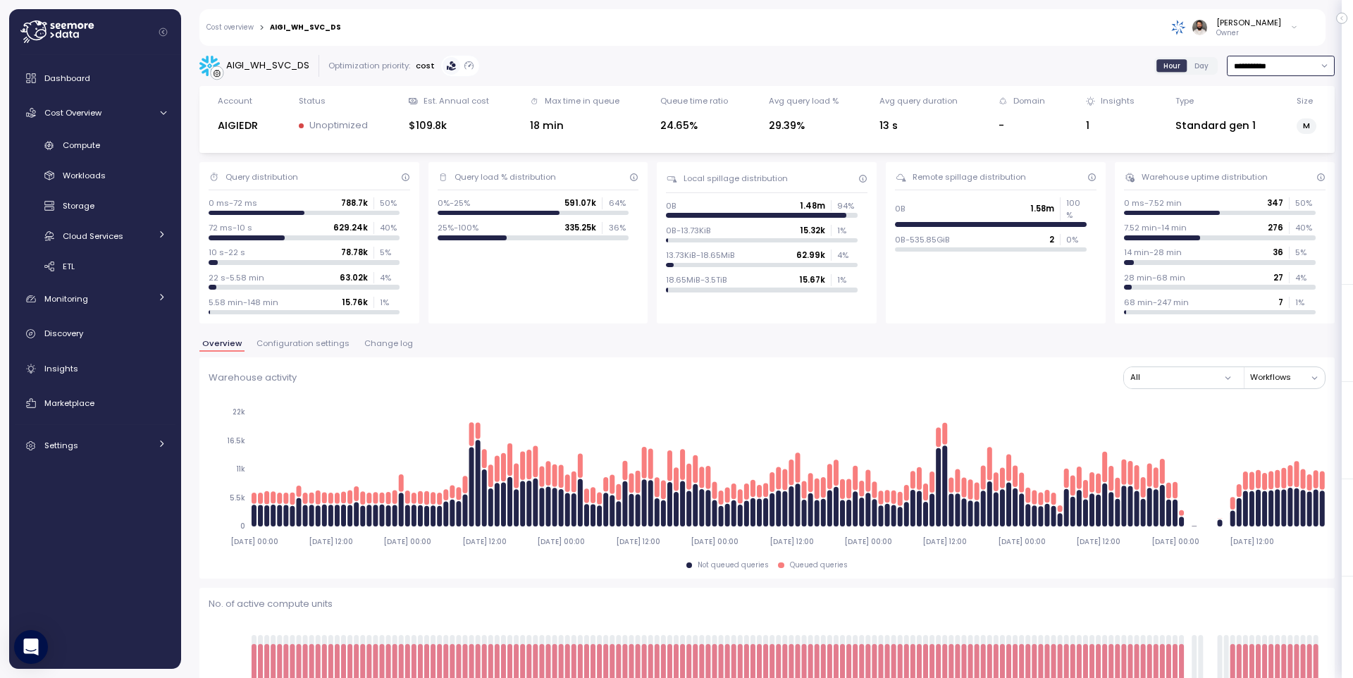
drag, startPoint x: 1267, startPoint y: 66, endPoint x: 1266, endPoint y: 49, distance: 16.9
click at [1267, 66] on input "**********" at bounding box center [1281, 66] width 108 height 20
click at [1267, 142] on div "Last 14 days" at bounding box center [1280, 149] width 104 height 18
type input "**********"
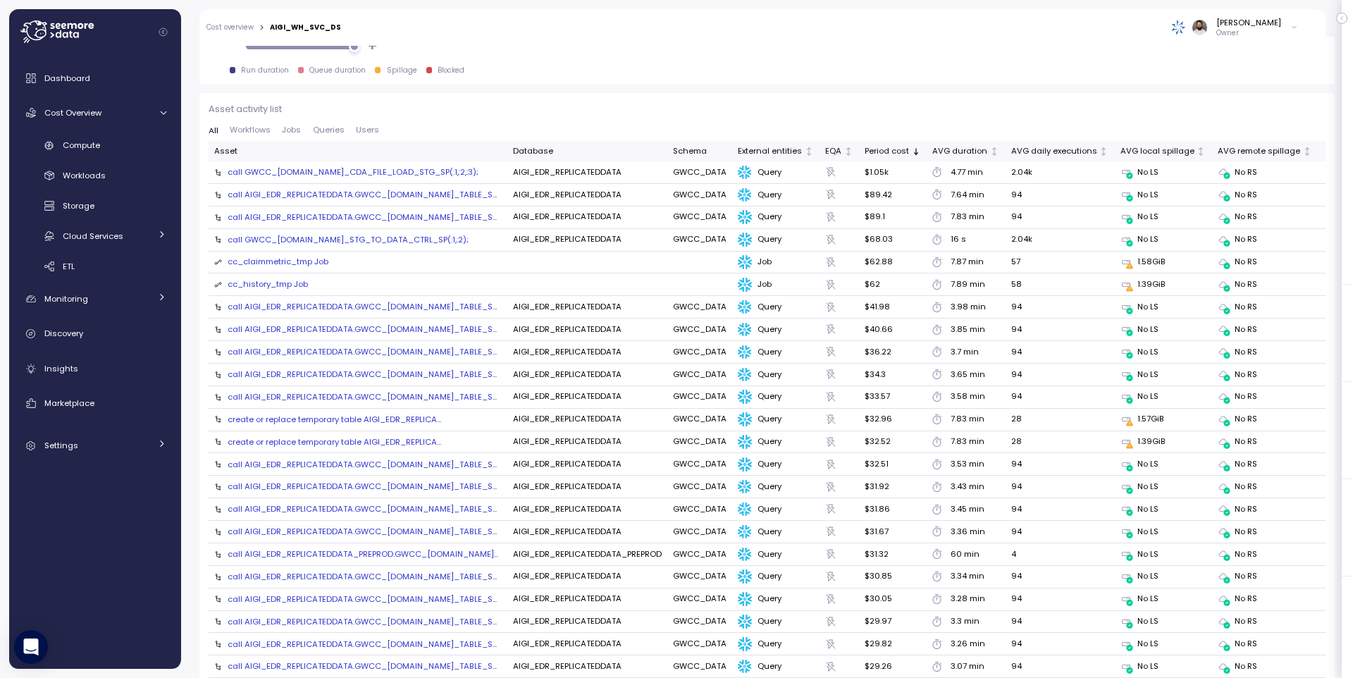
scroll to position [1520, 0]
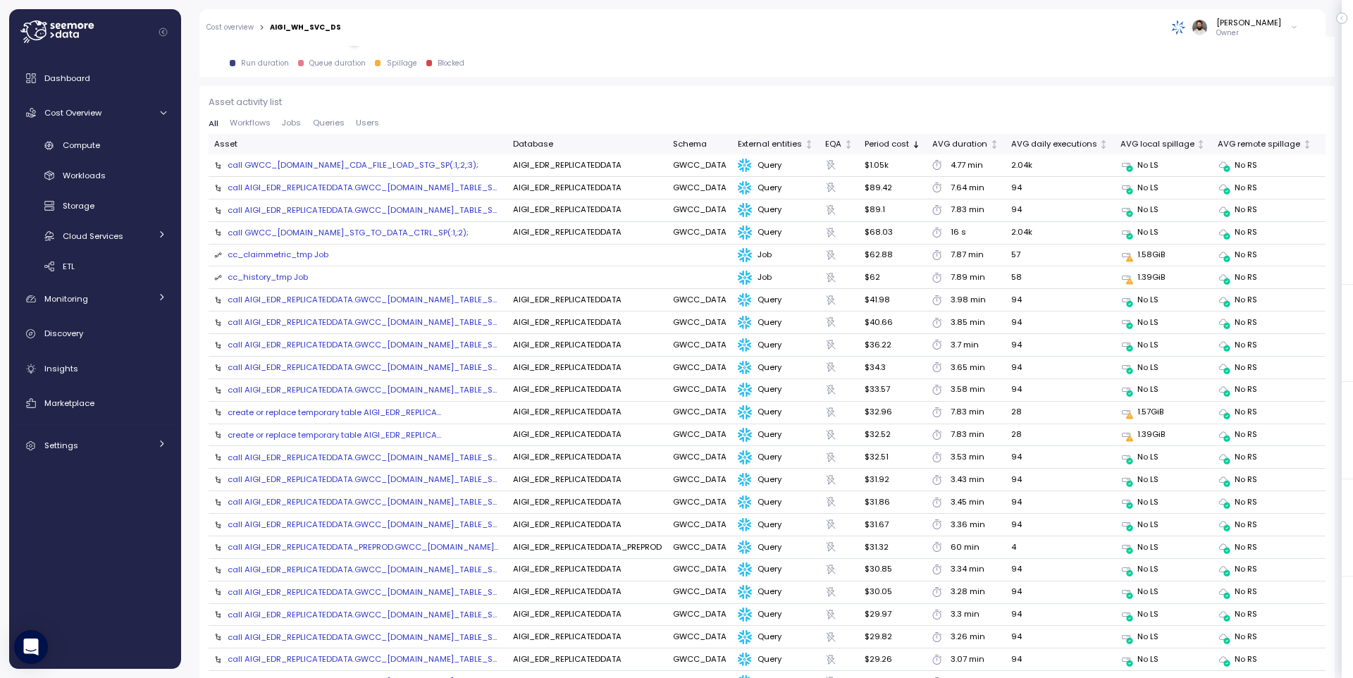
click at [314, 258] on div "cc_claimmetric_tmp Job" at bounding box center [278, 255] width 101 height 13
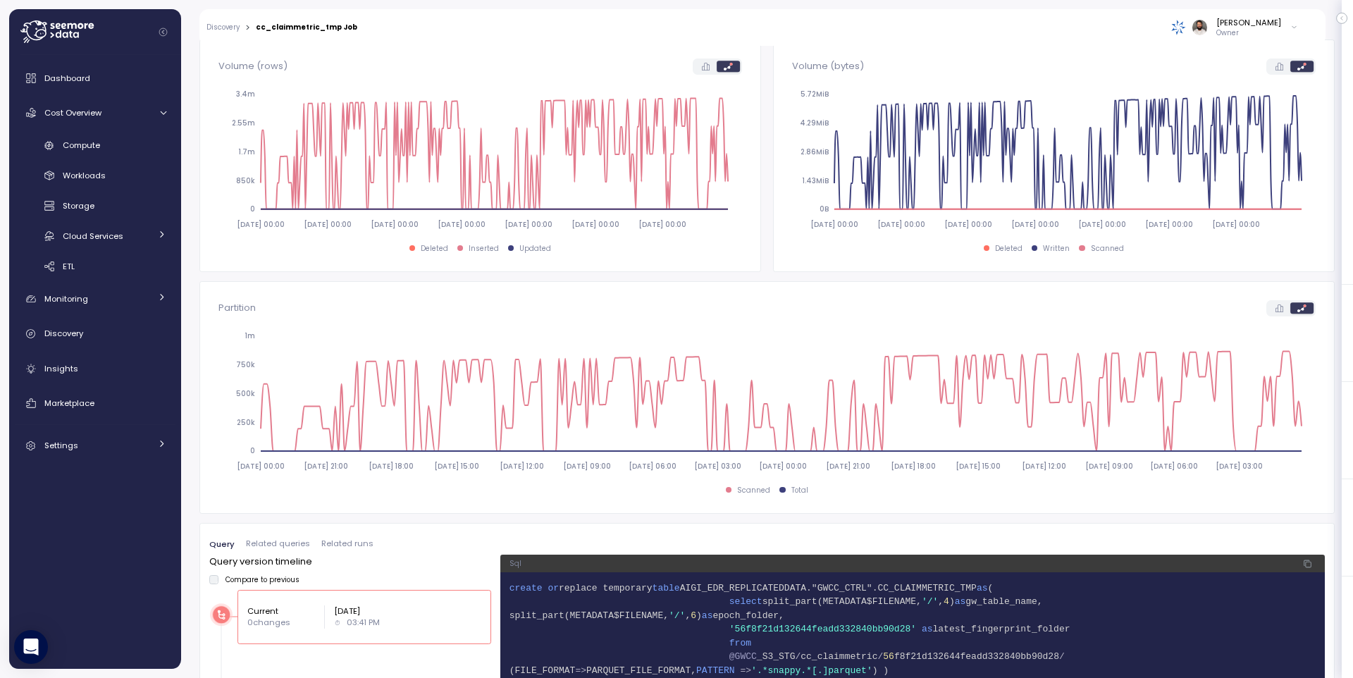
scroll to position [528, 0]
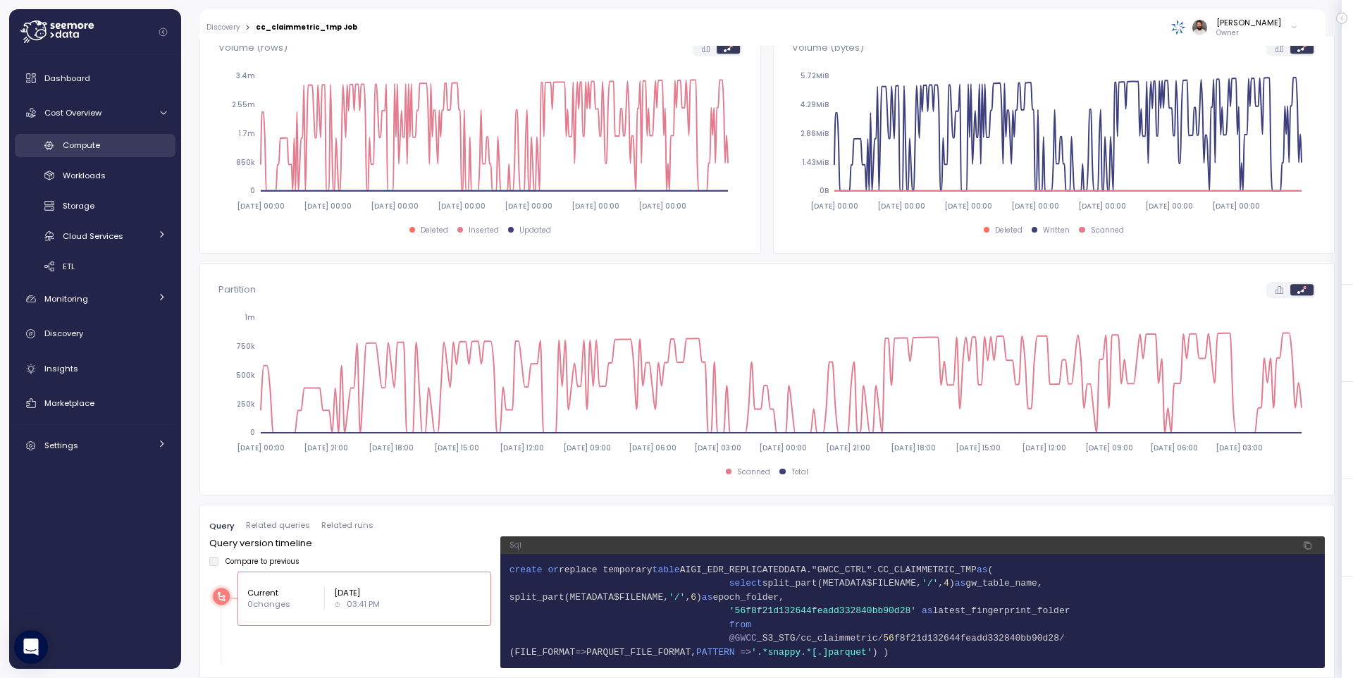
click at [89, 136] on link "Compute" at bounding box center [95, 145] width 161 height 23
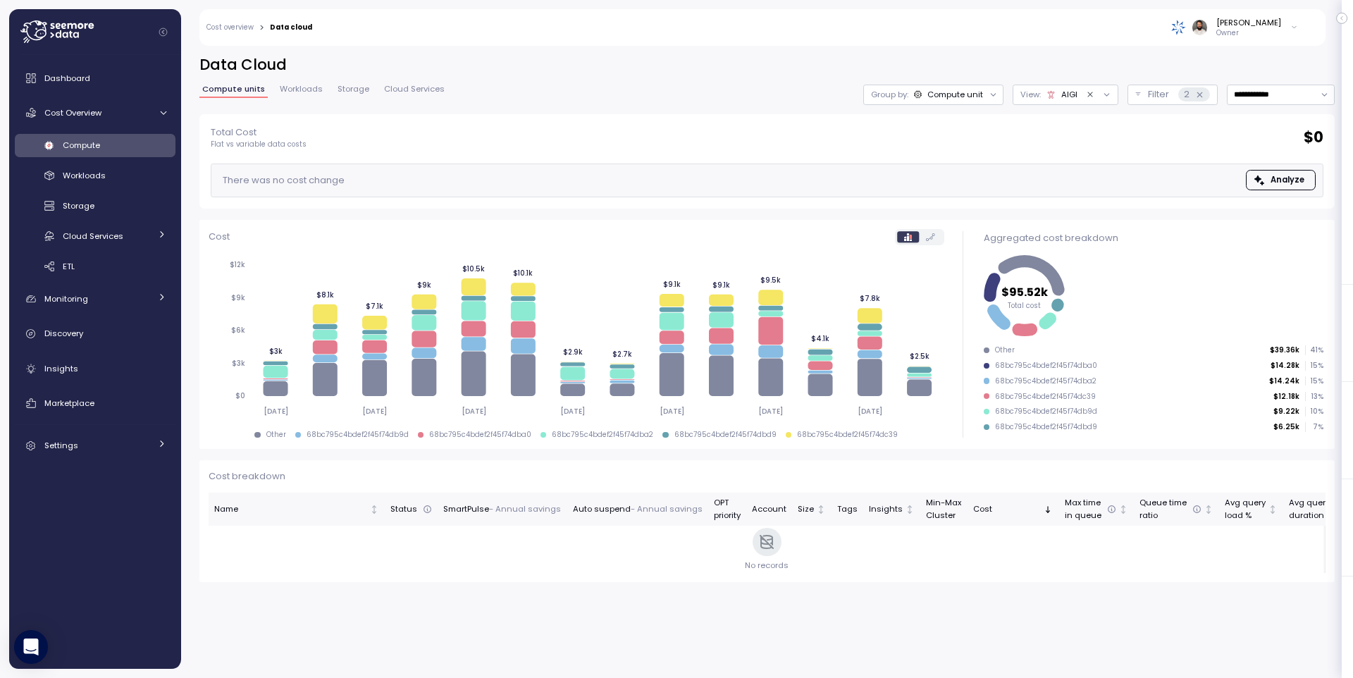
click at [411, 93] on span "Cloud Services" at bounding box center [414, 89] width 61 height 8
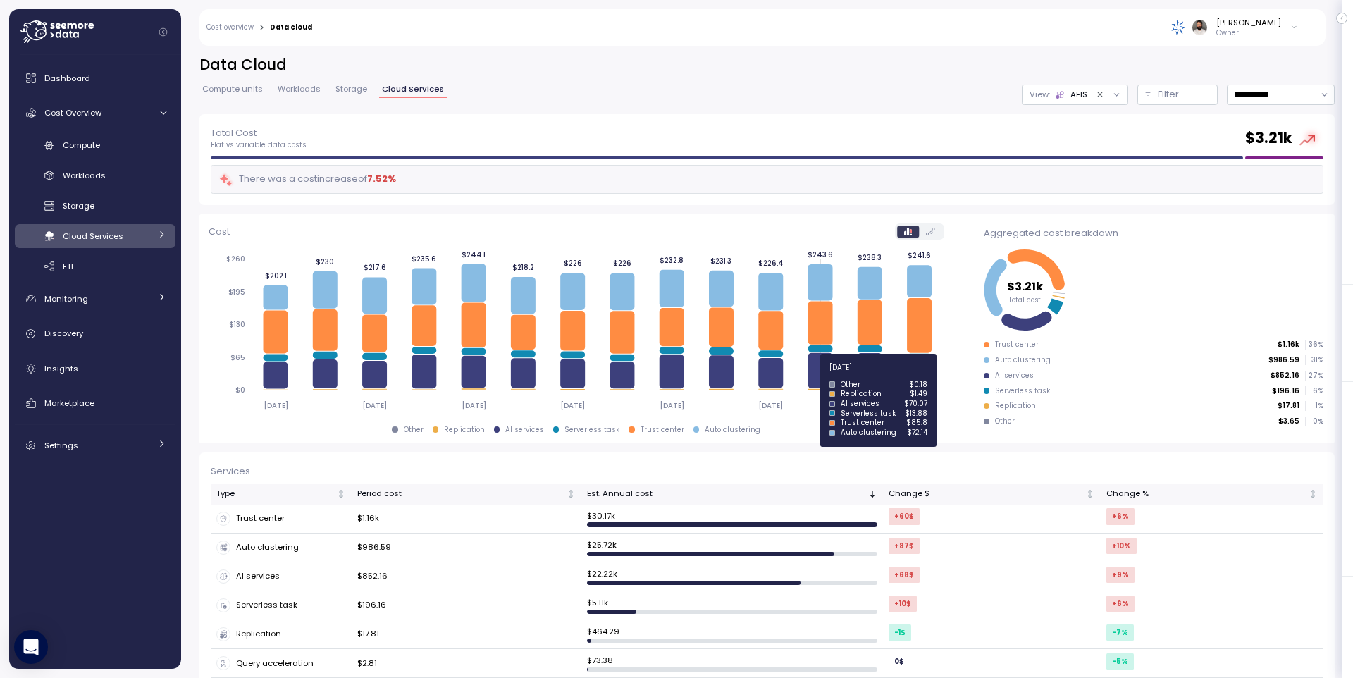
click at [816, 376] on icon at bounding box center [819, 370] width 25 height 35
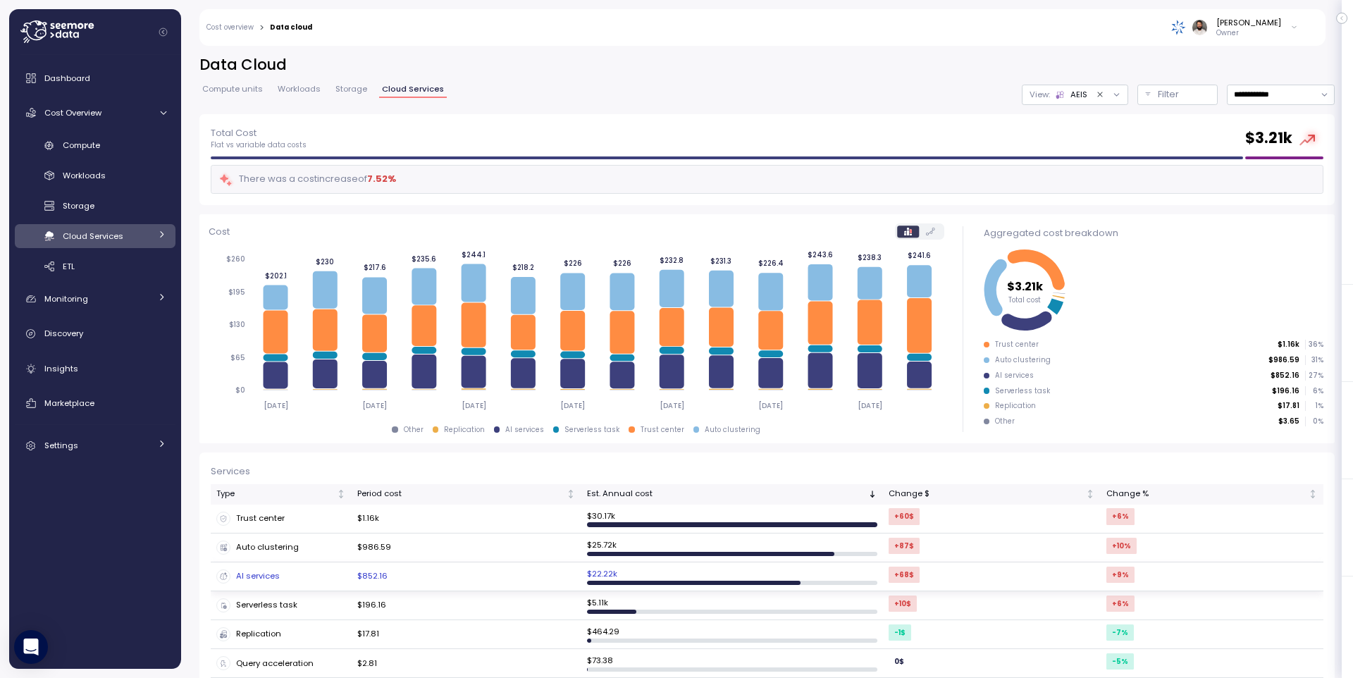
click at [392, 574] on td "$852.16" at bounding box center [467, 576] width 230 height 29
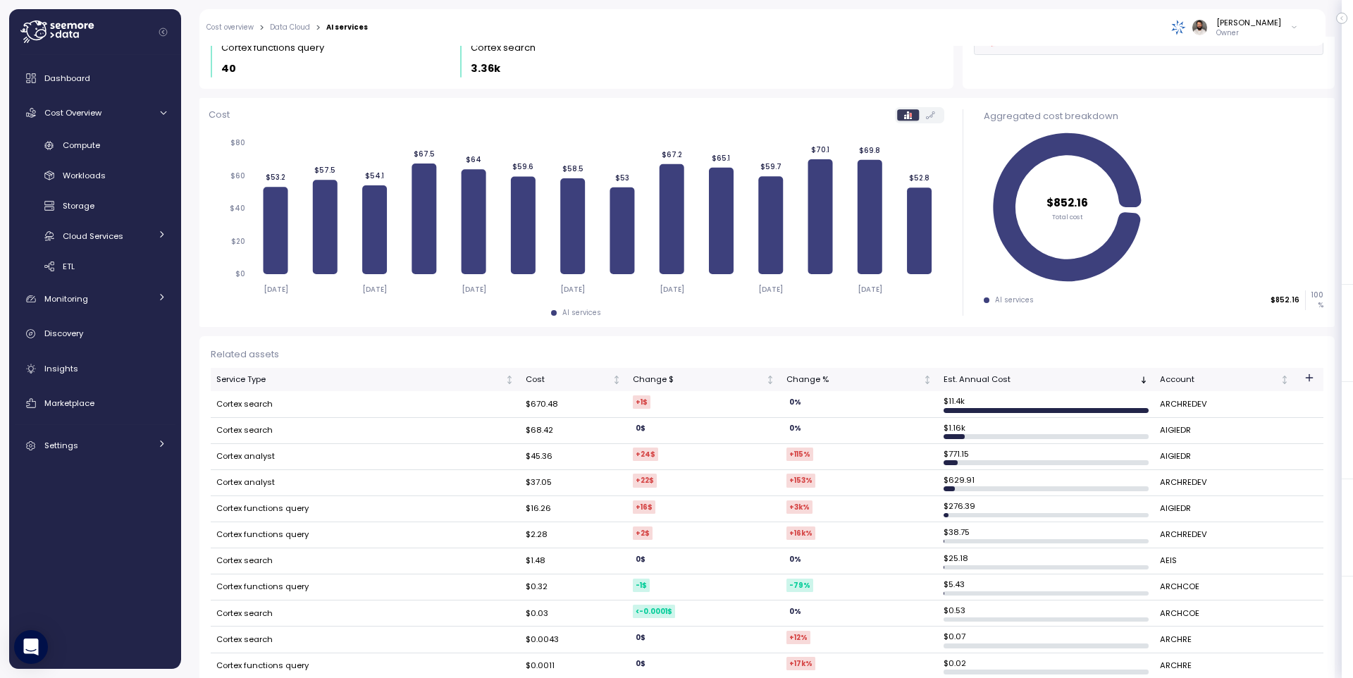
scroll to position [111, 0]
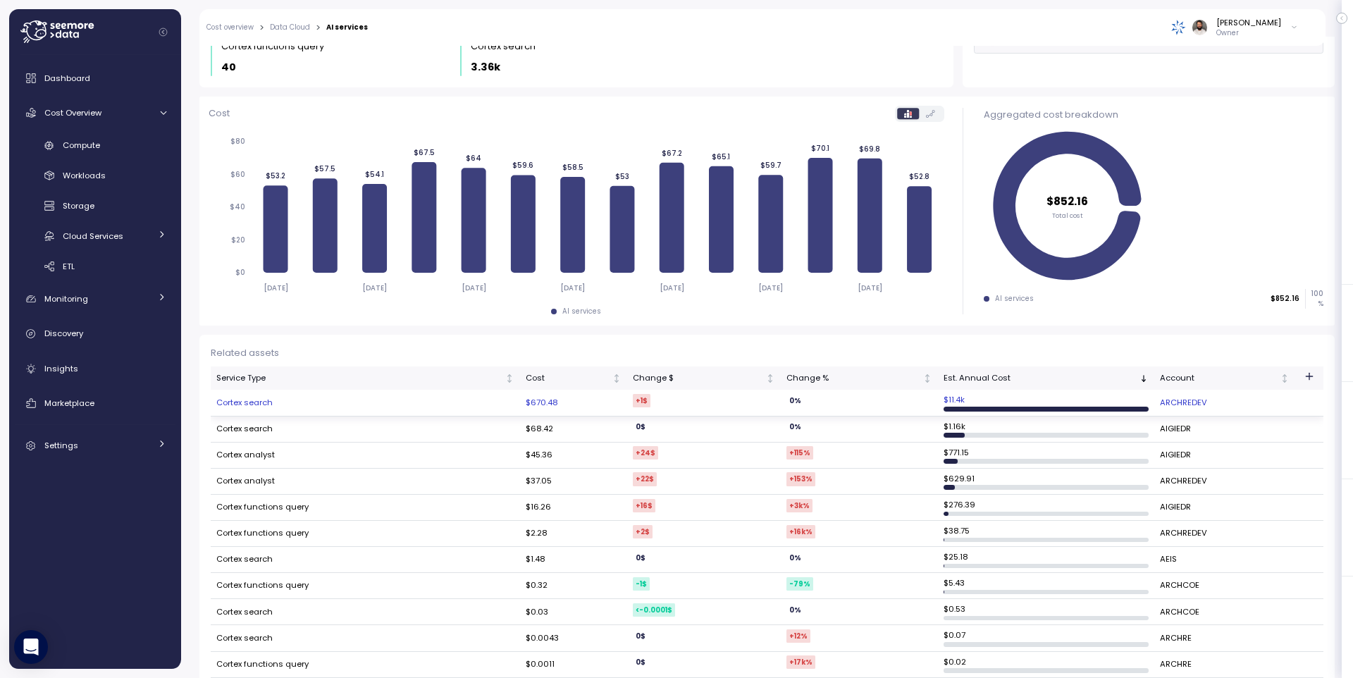
click at [256, 397] on td "Cortex search" at bounding box center [365, 403] width 309 height 26
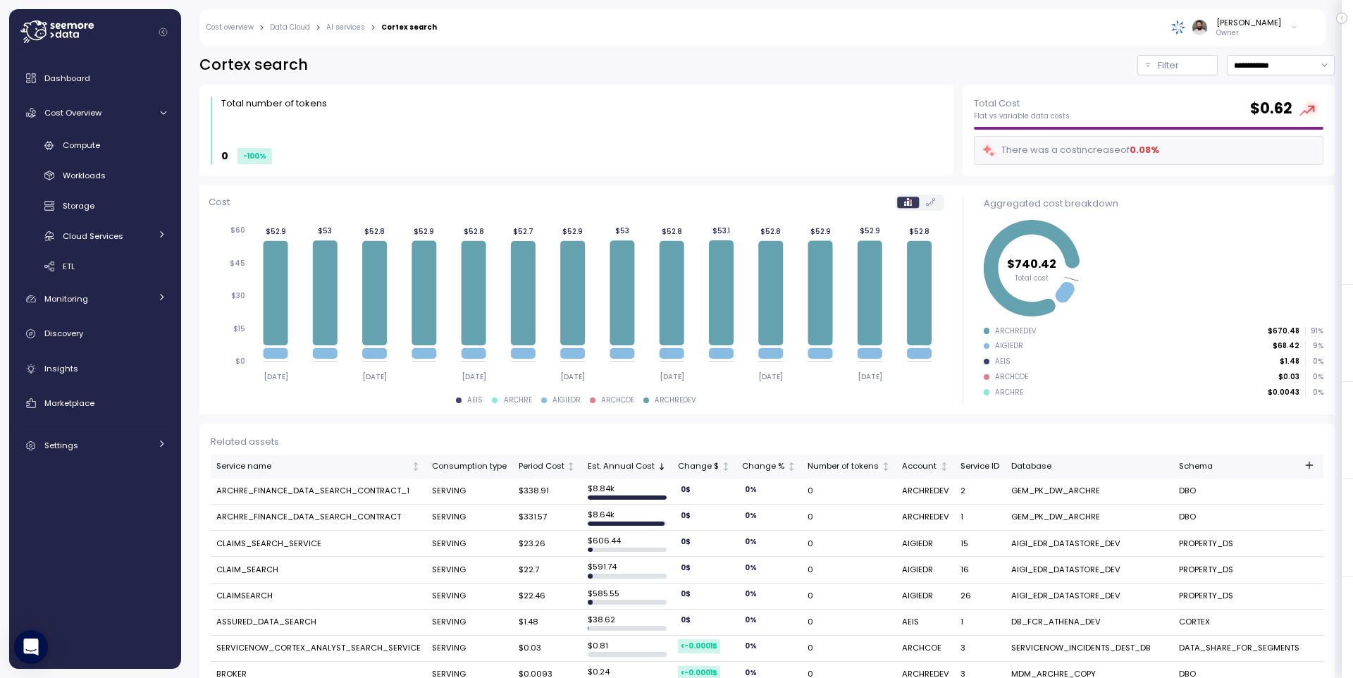
scroll to position [82, 0]
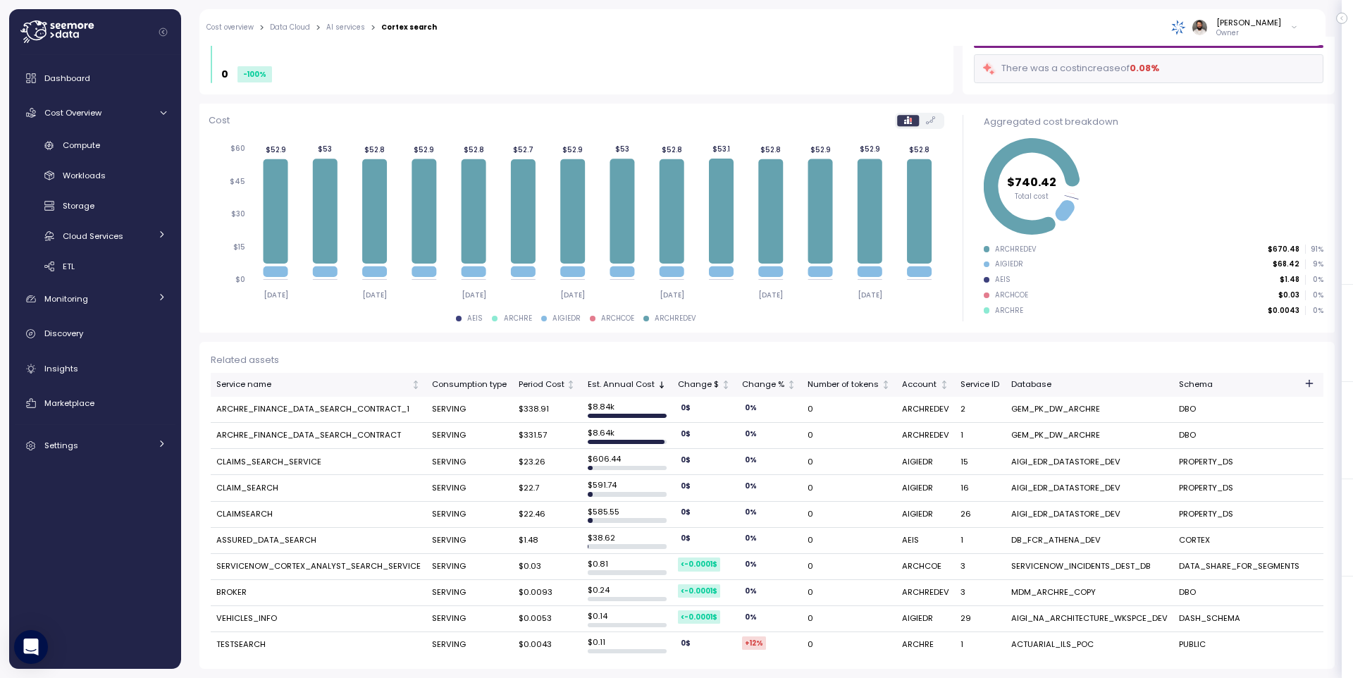
click at [1303, 378] on icon "button" at bounding box center [1308, 383] width 11 height 11
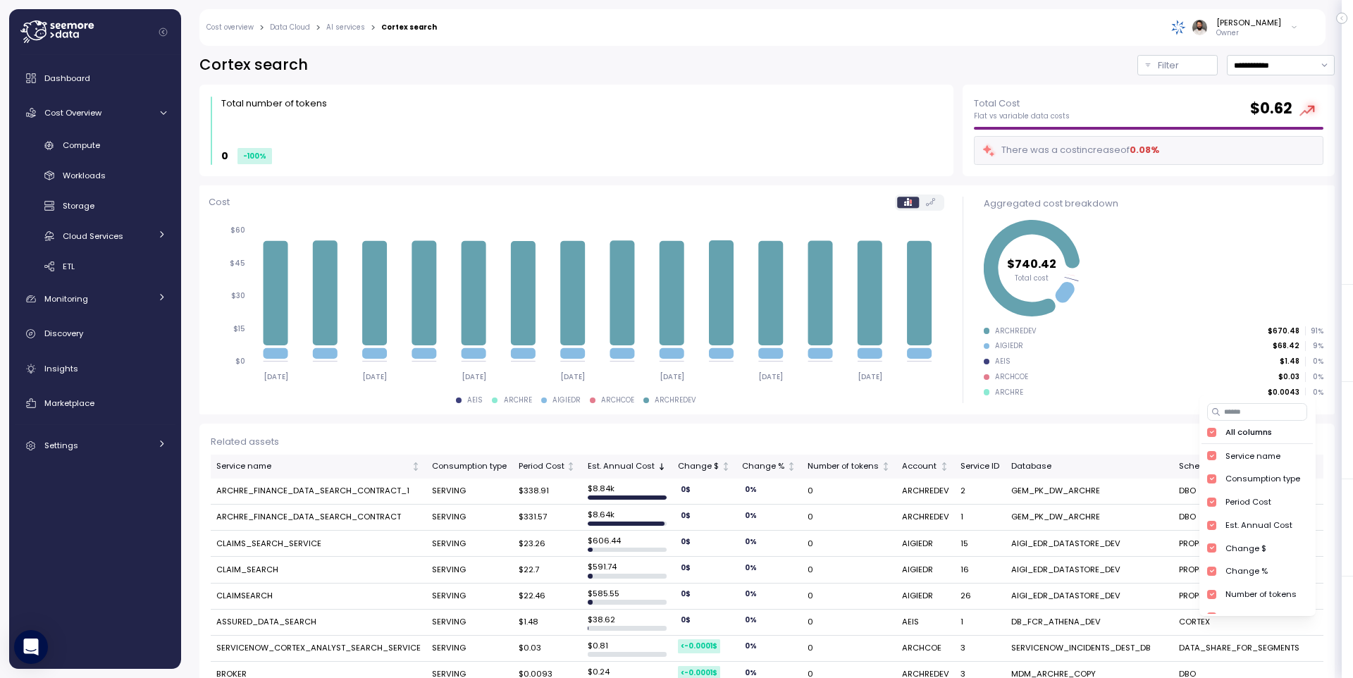
scroll to position [82, 0]
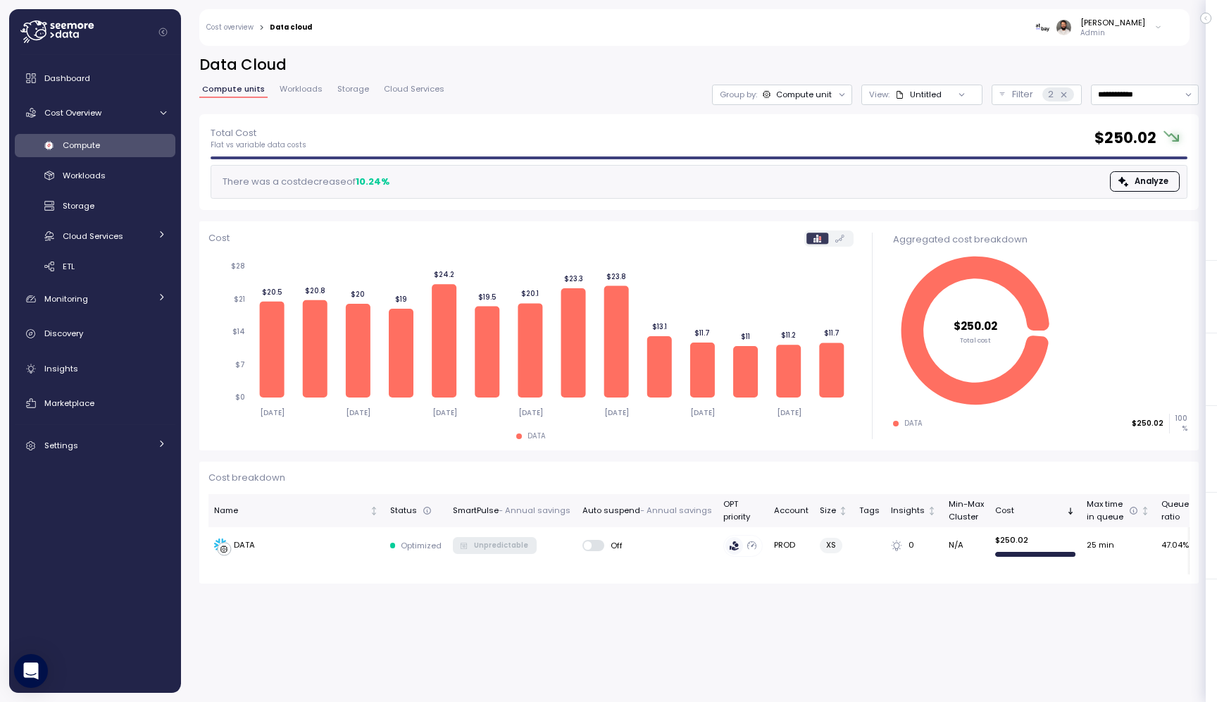
drag, startPoint x: 0, startPoint y: 0, endPoint x: 1019, endPoint y: 58, distance: 1021.1
click at [1019, 58] on h2 "Data Cloud" at bounding box center [699, 65] width 1000 height 20
